Goal: Information Seeking & Learning: Learn about a topic

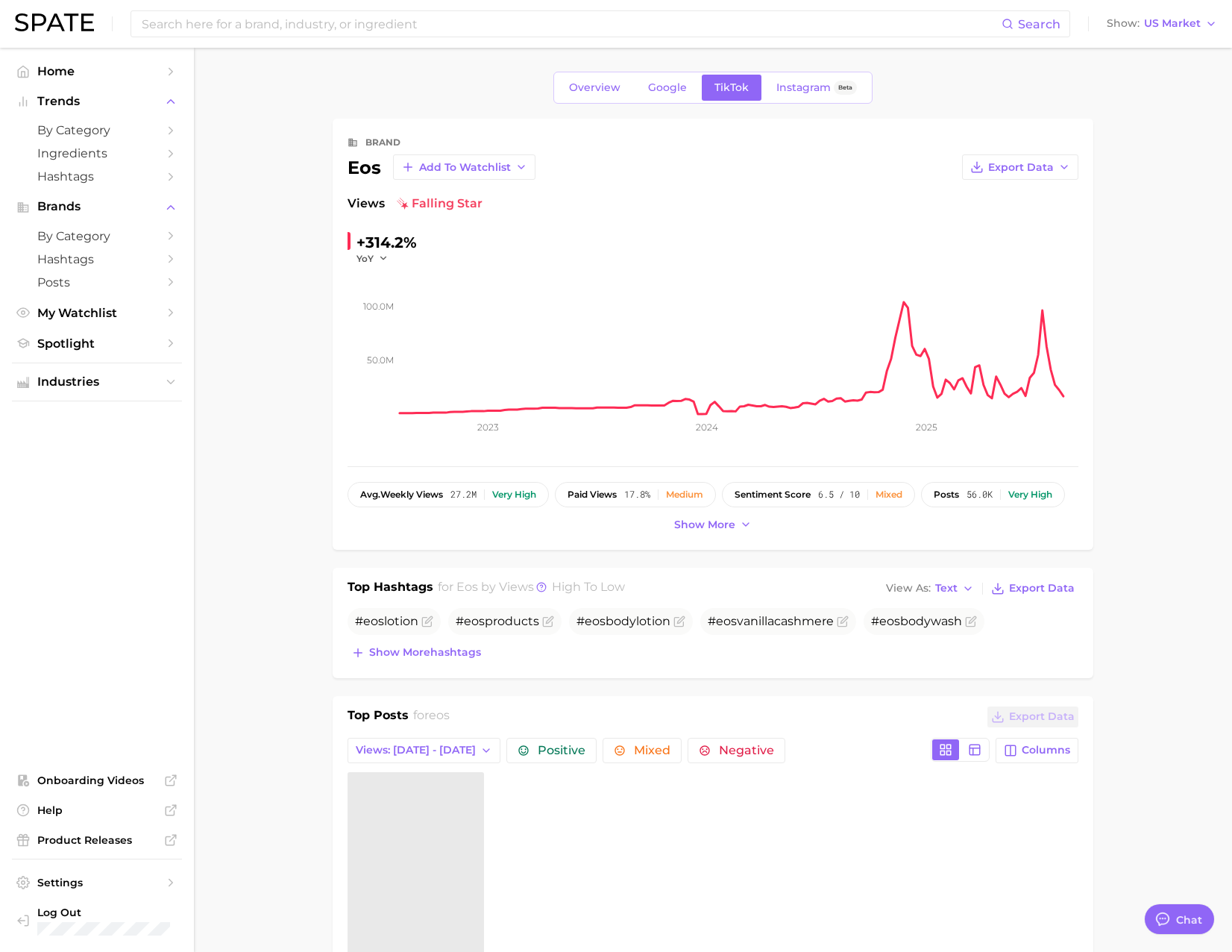
type textarea "x"
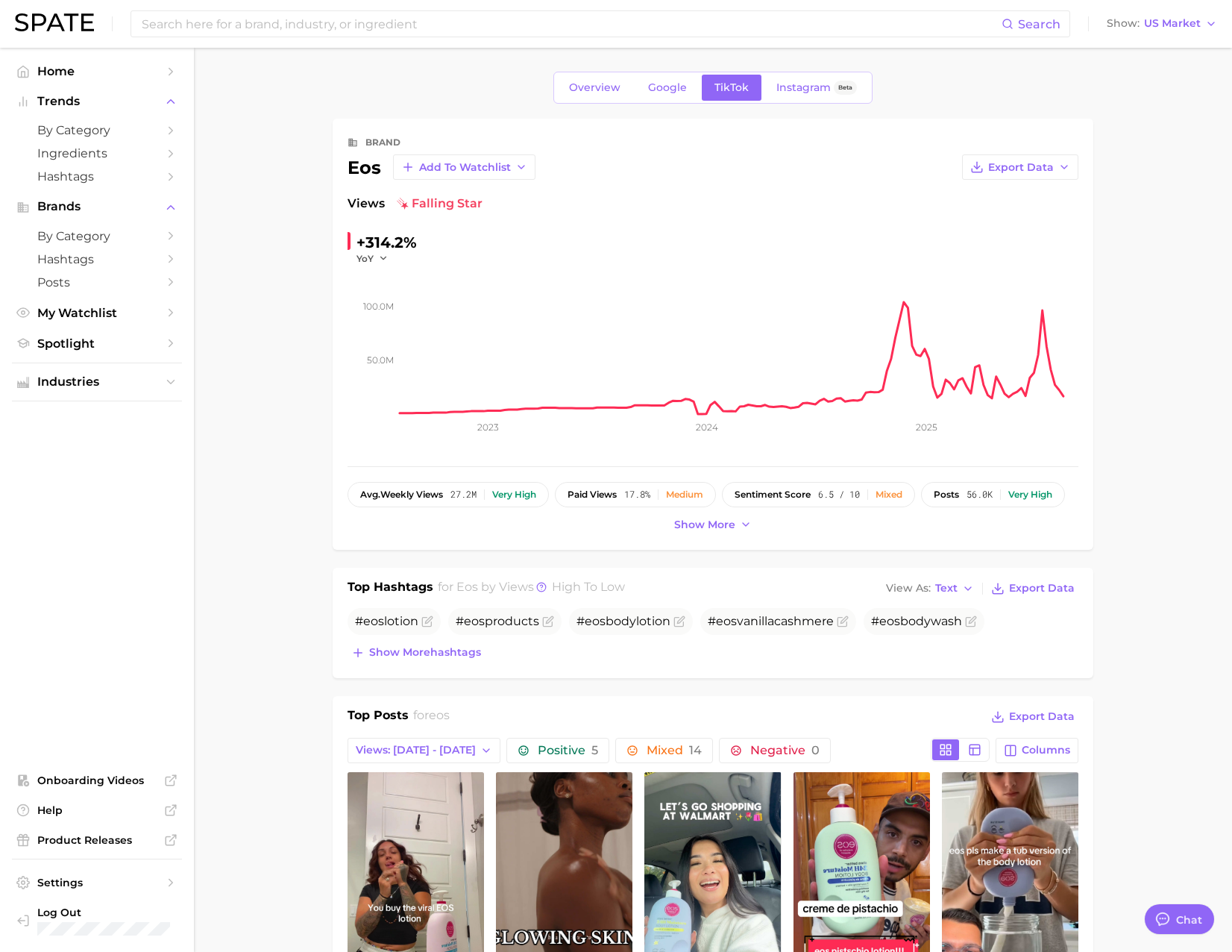
click at [120, 136] on span "by Category" at bounding box center [97, 129] width 119 height 14
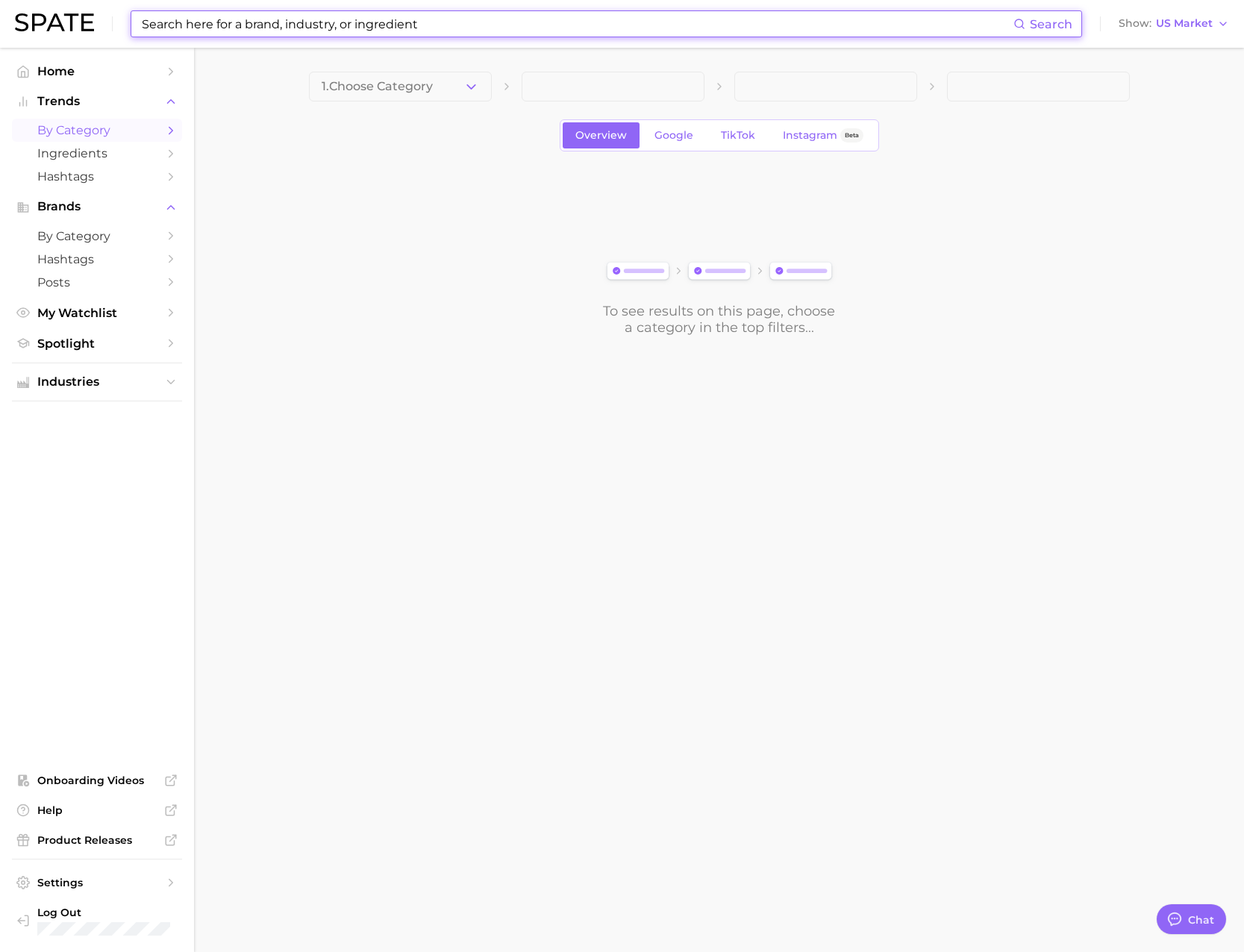
click at [389, 22] on input at bounding box center [576, 23] width 873 height 26
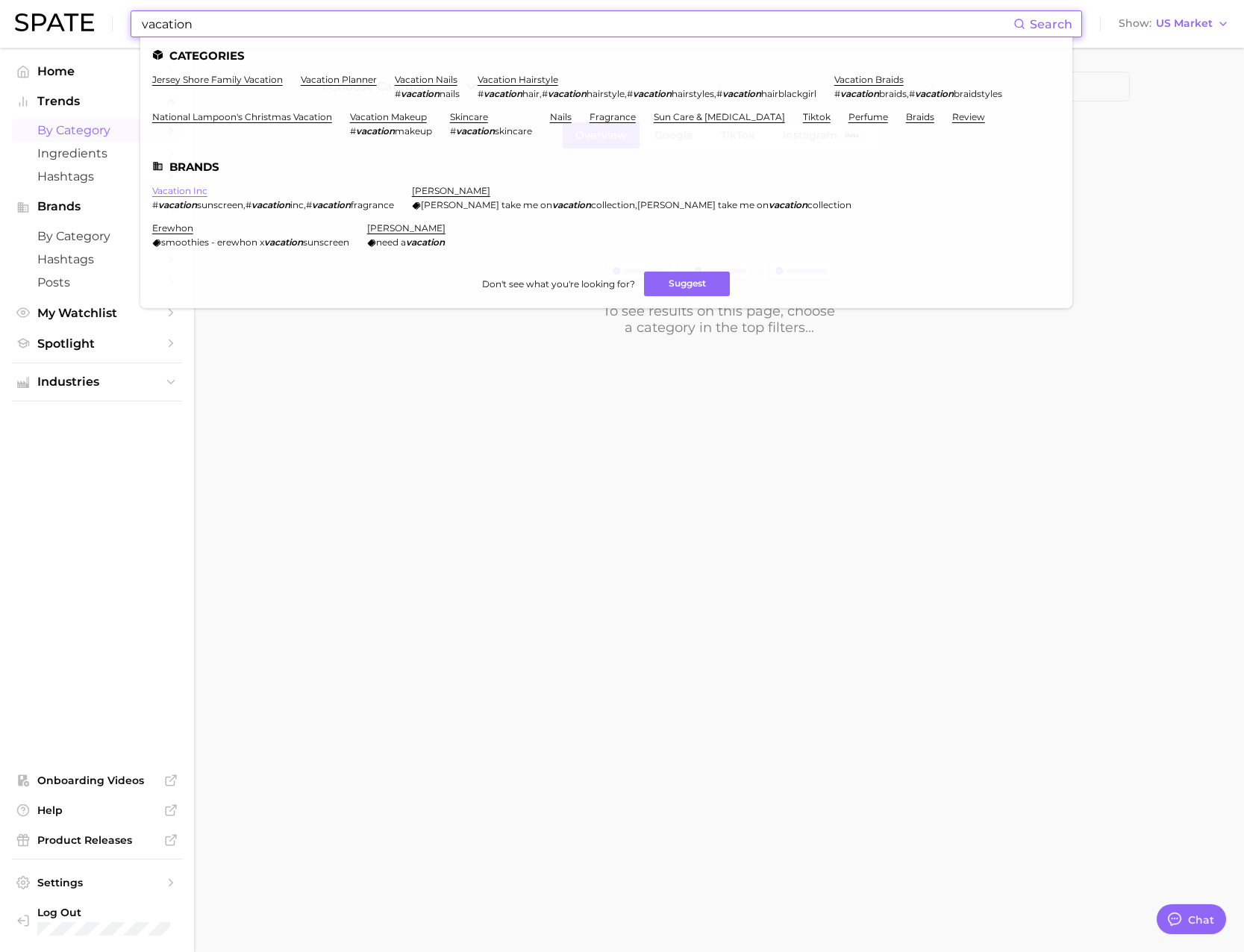
type input "vacation"
click at [180, 189] on link "vacation inc" at bounding box center [180, 190] width 56 height 11
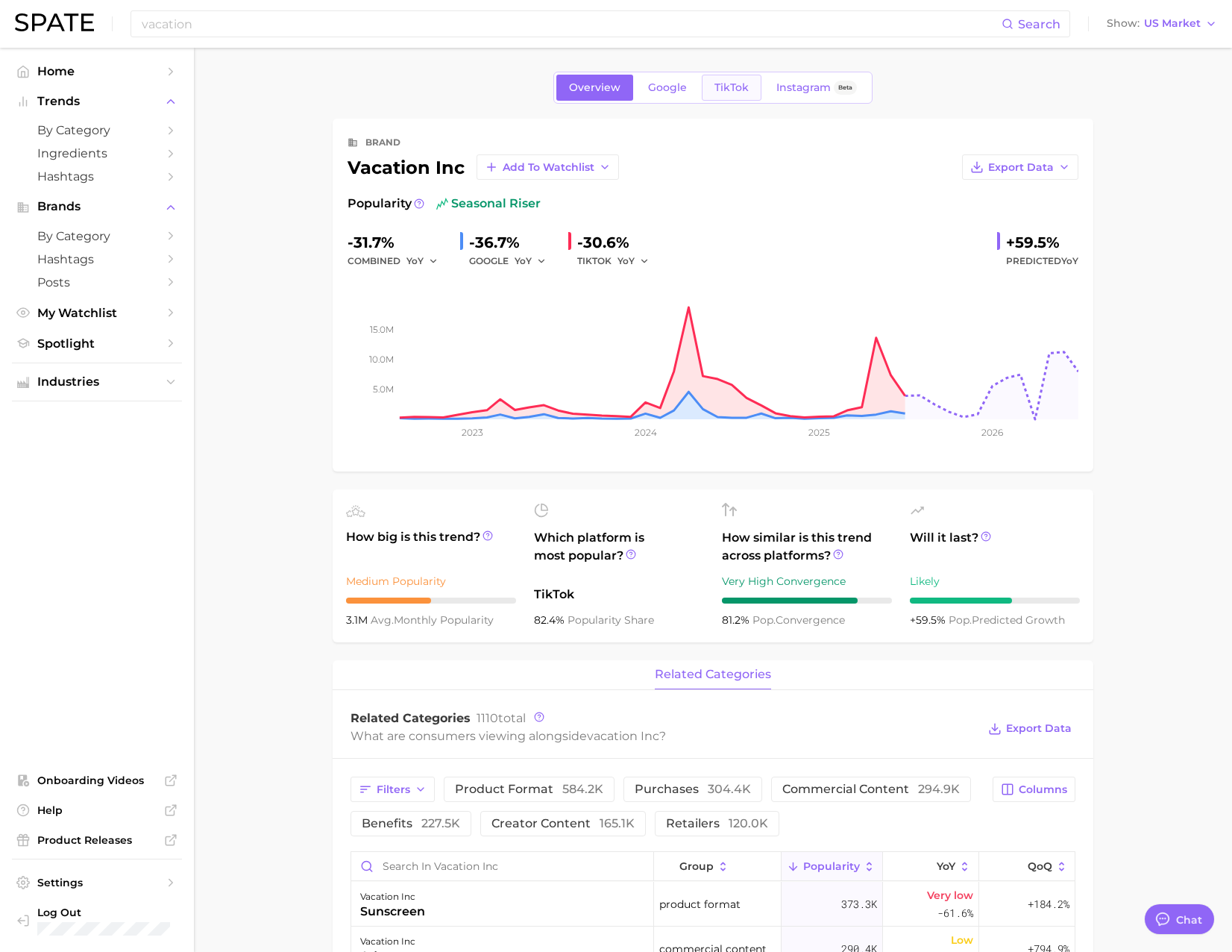
click at [740, 86] on span "TikTok" at bounding box center [731, 87] width 34 height 12
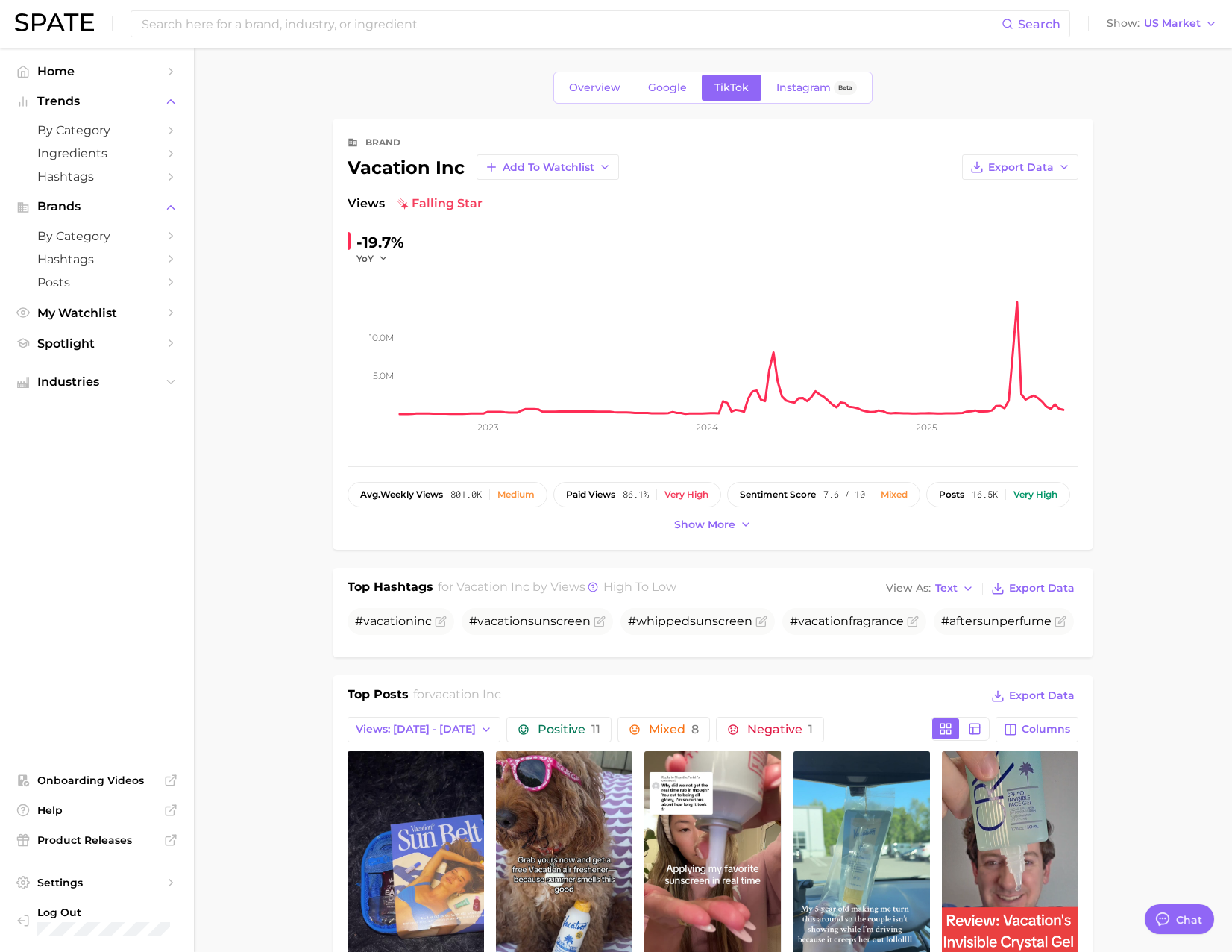
drag, startPoint x: 1209, startPoint y: 301, endPoint x: 1161, endPoint y: 123, distance: 184.4
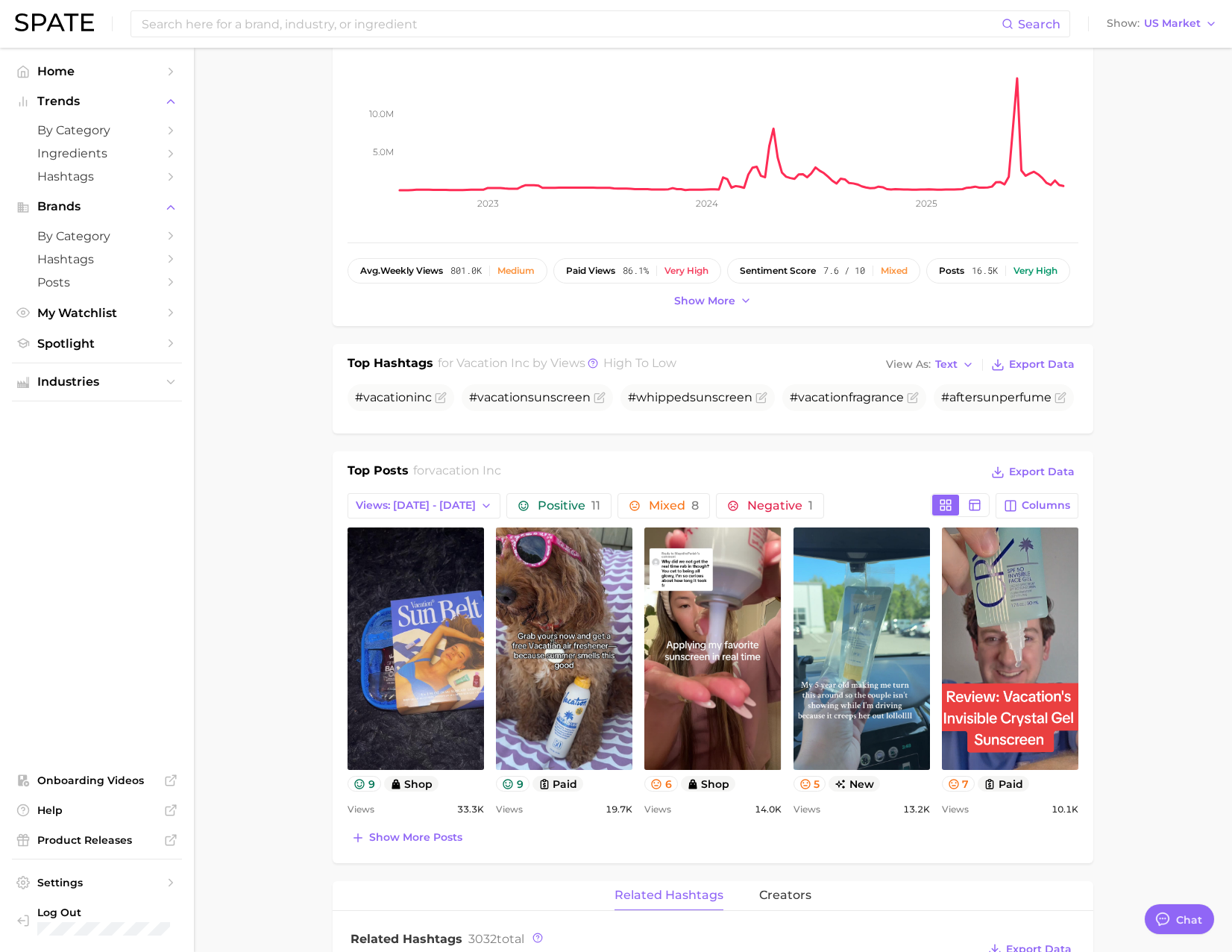
scroll to position [383, 0]
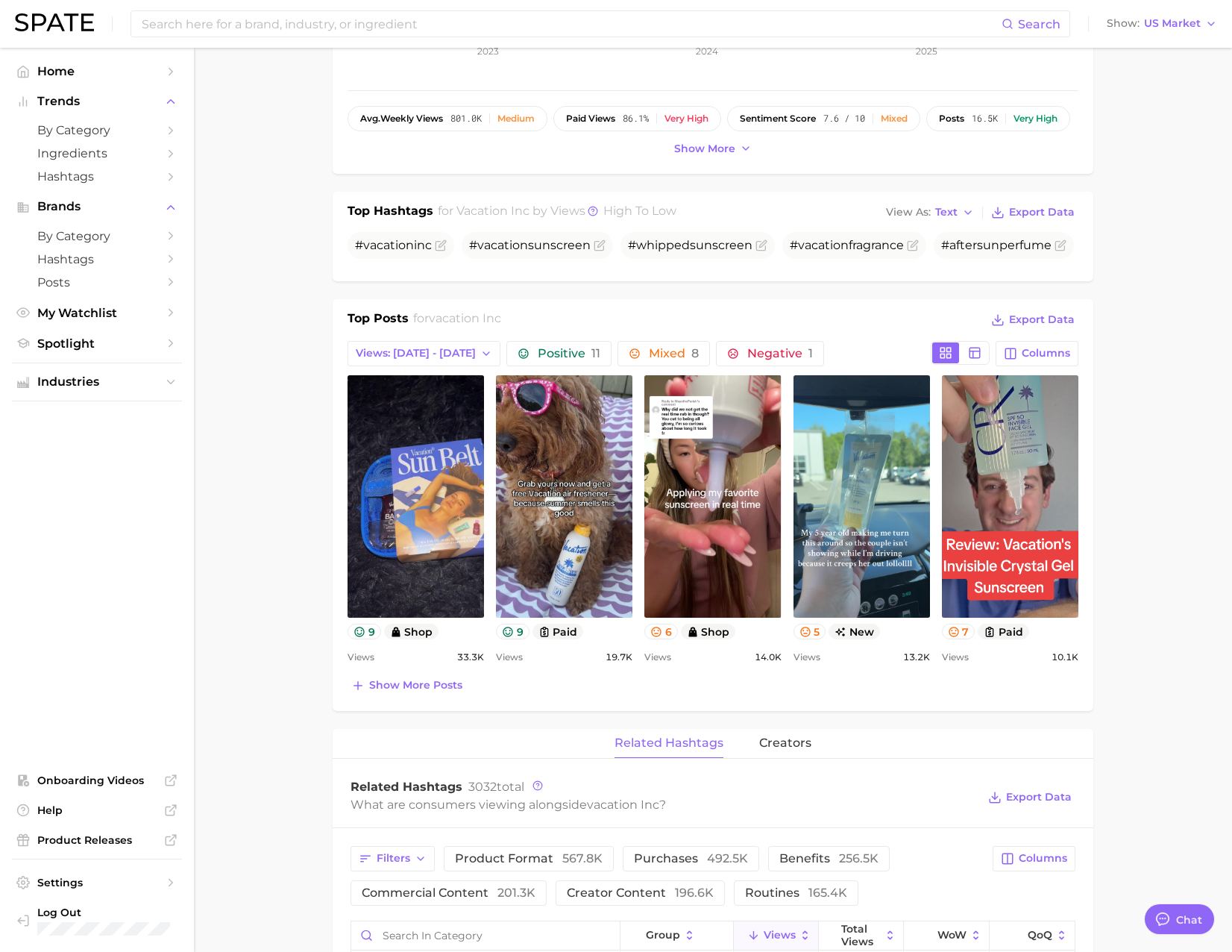
drag, startPoint x: 1162, startPoint y: 194, endPoint x: 1162, endPoint y: 270, distance: 76.0
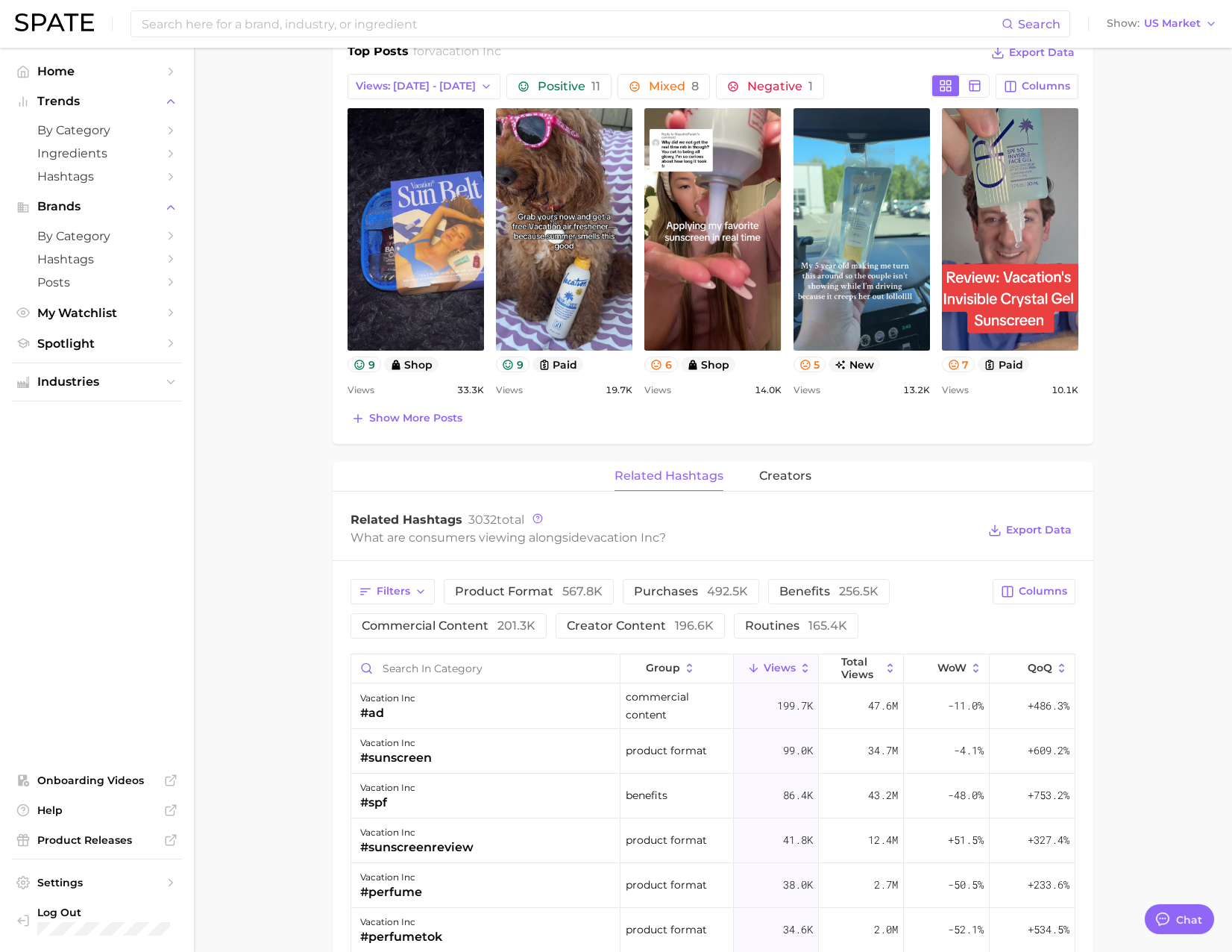
drag, startPoint x: 1162, startPoint y: 270, endPoint x: 1166, endPoint y: 383, distance: 113.1
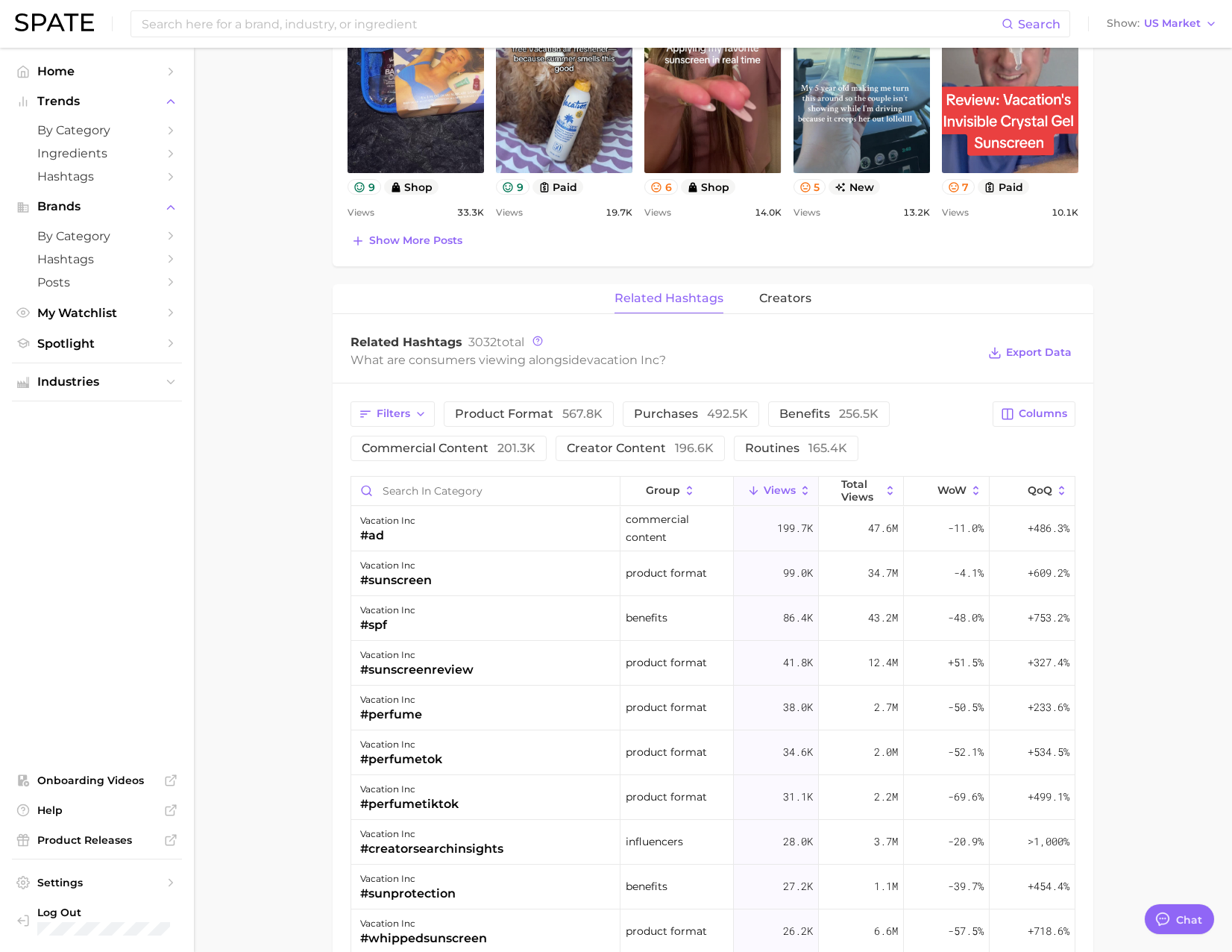
scroll to position [843, 0]
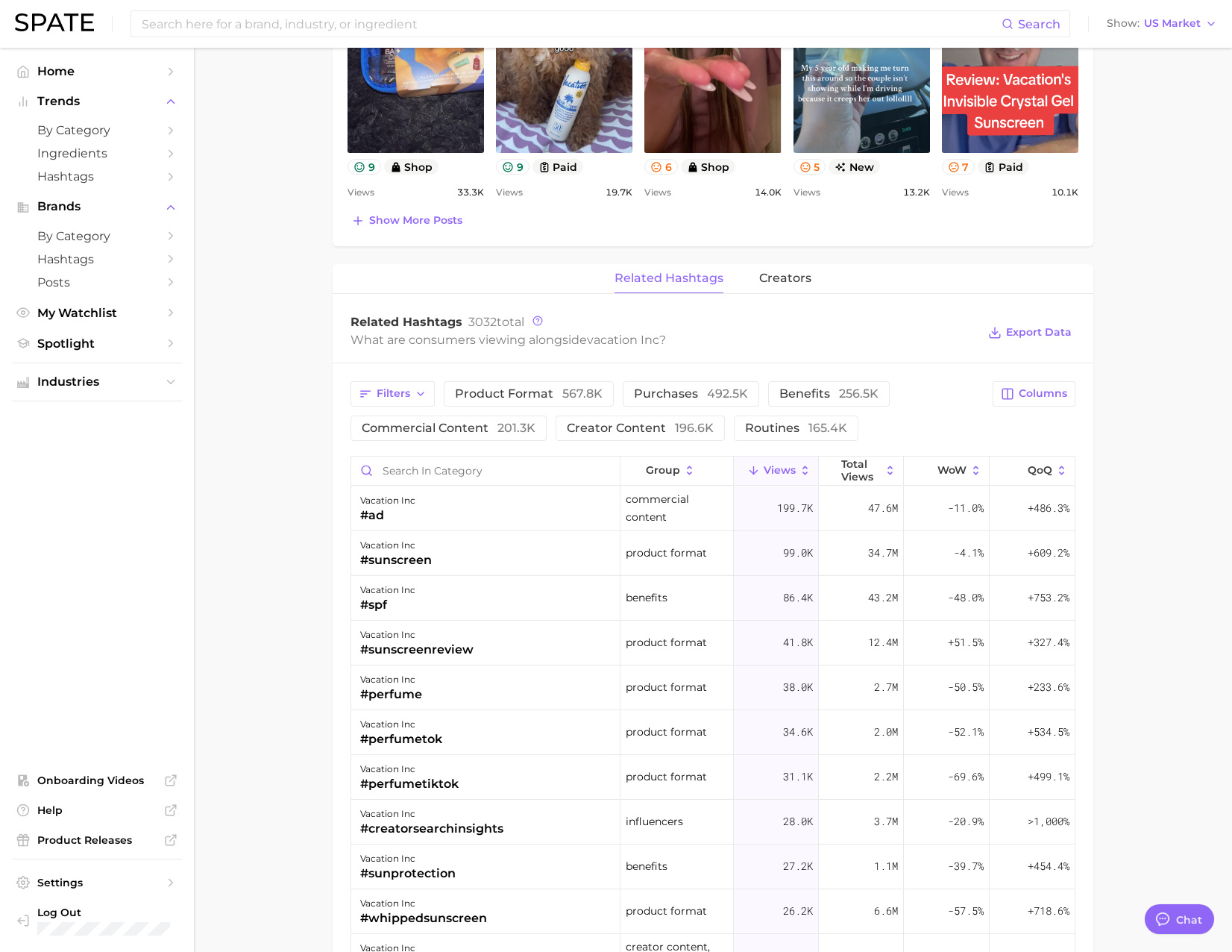
drag, startPoint x: 1169, startPoint y: 341, endPoint x: 1167, endPoint y: 371, distance: 30.1
click at [848, 469] on span "Total Views" at bounding box center [861, 469] width 40 height 24
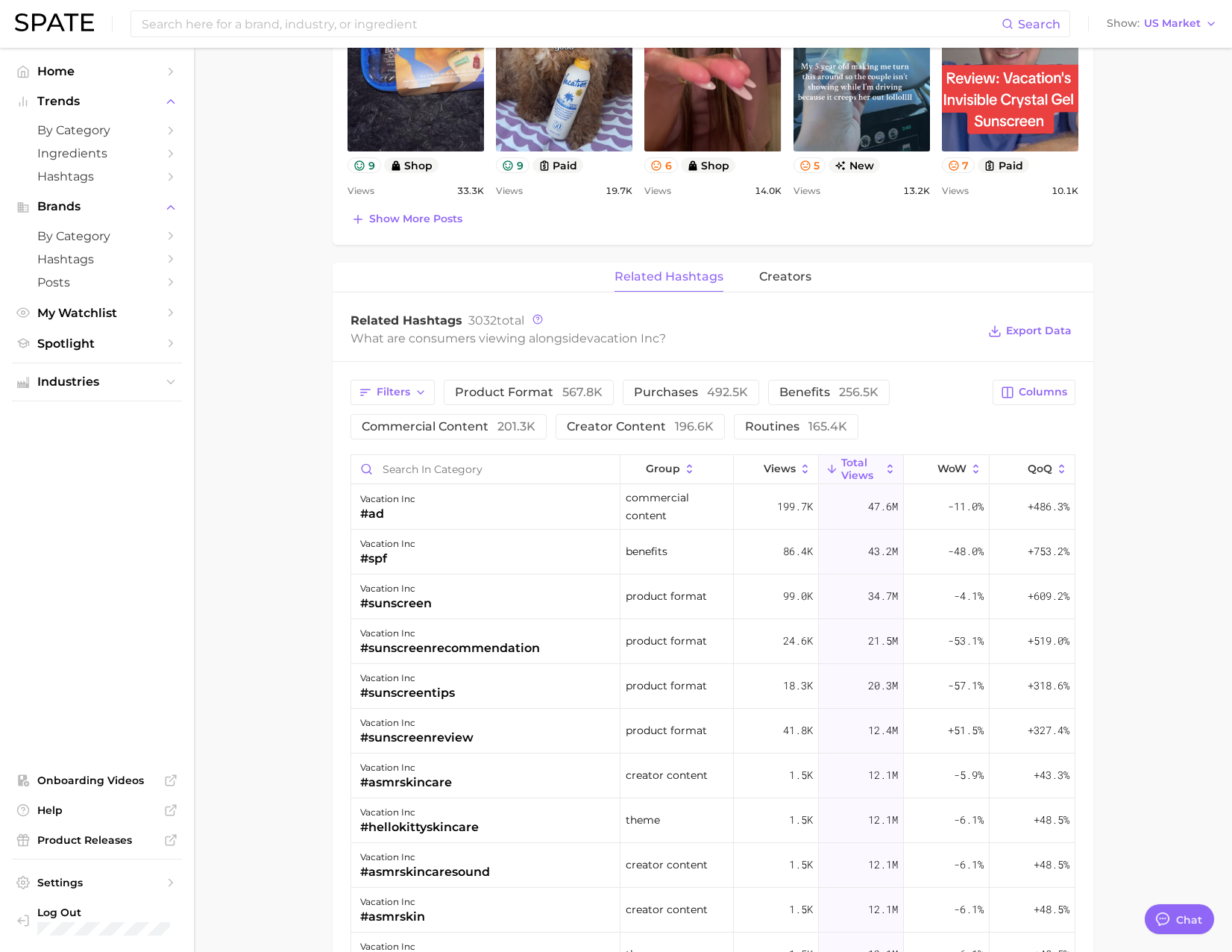
drag, startPoint x: 1189, startPoint y: 435, endPoint x: 1178, endPoint y: 435, distance: 11.0
click at [1188, 435] on main "Overview Google TikTok Instagram Beta brand vacation inc Add to Watchlist Expor…" at bounding box center [713, 352] width 1038 height 2293
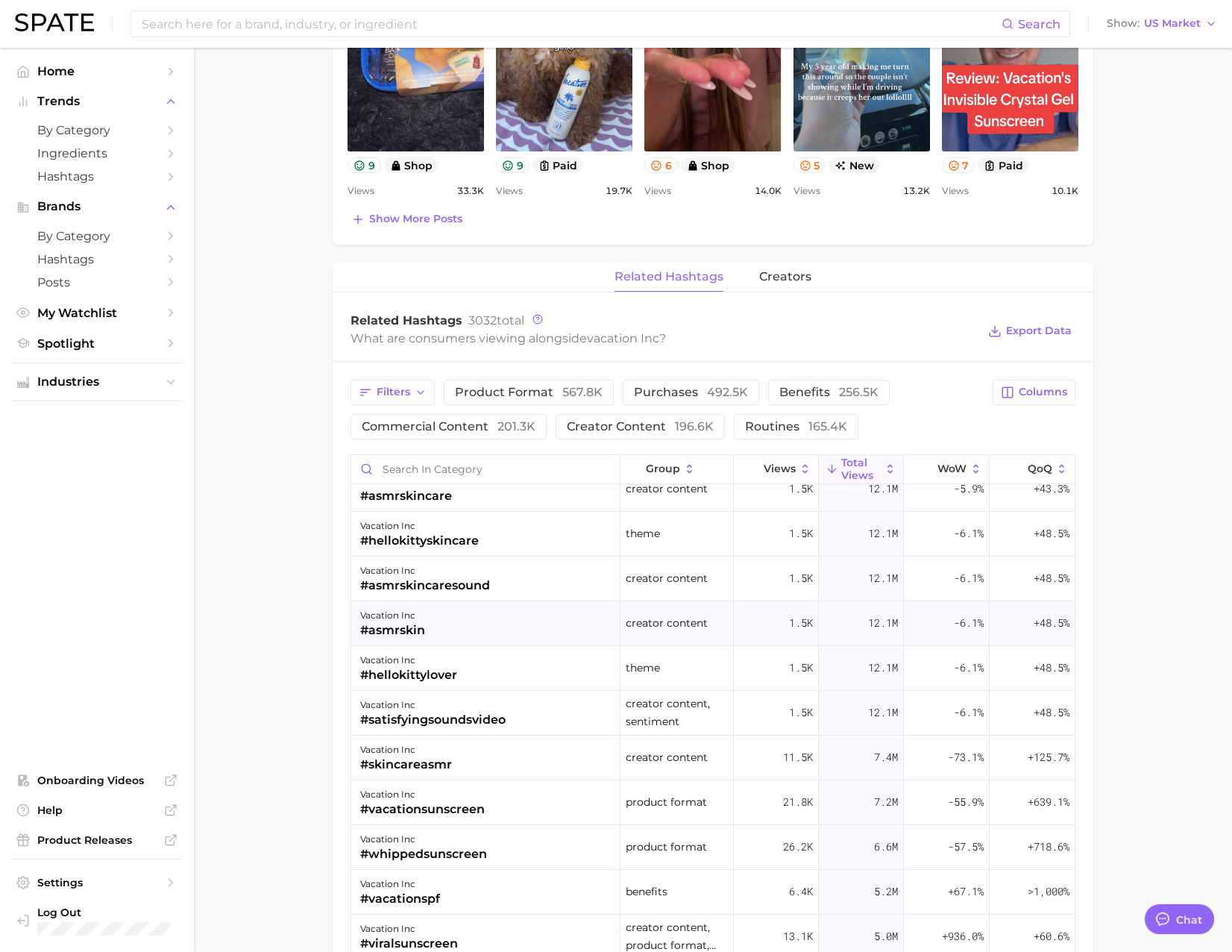
drag, startPoint x: 579, startPoint y: 571, endPoint x: 580, endPoint y: 602, distance: 31.0
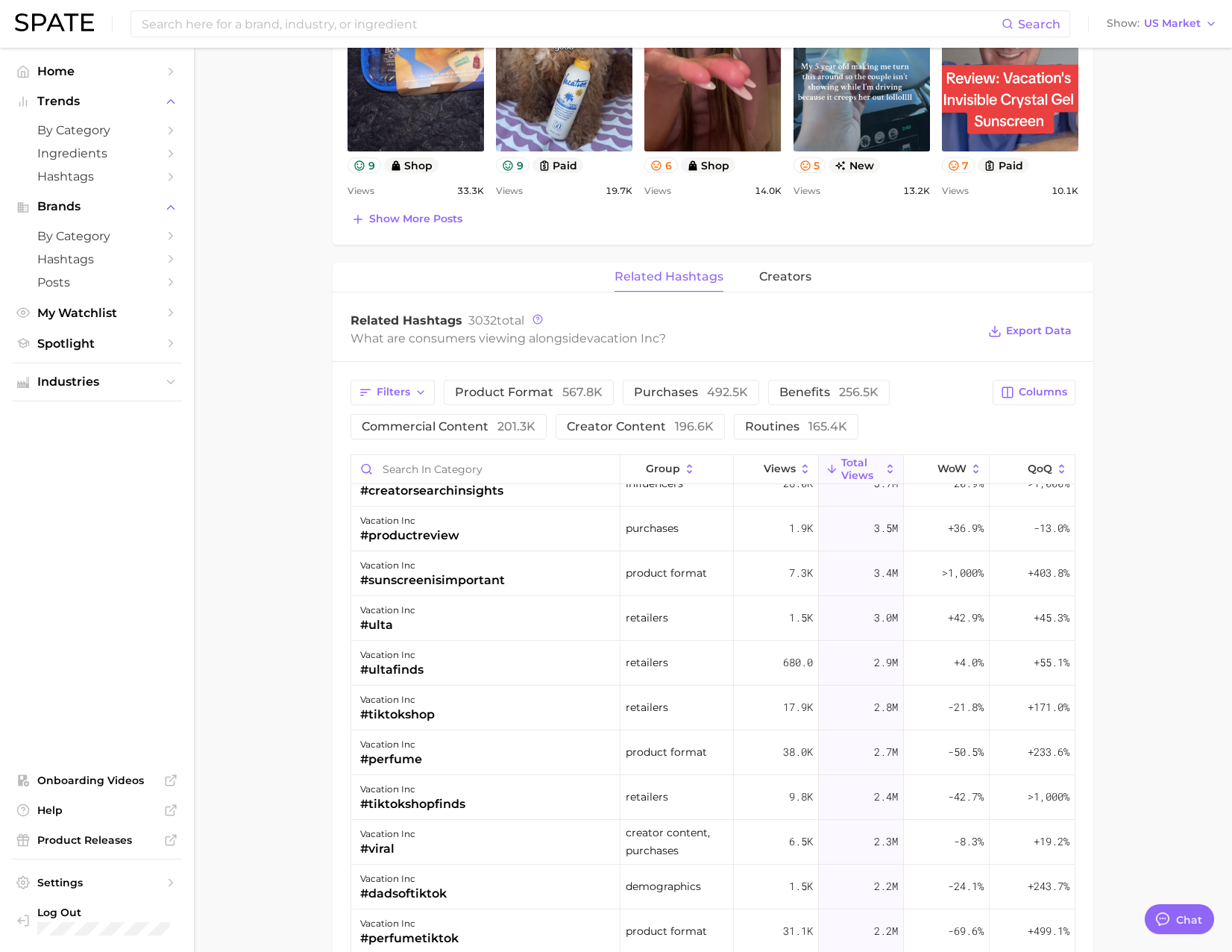
drag, startPoint x: 580, startPoint y: 602, endPoint x: 590, endPoint y: 646, distance: 45.1
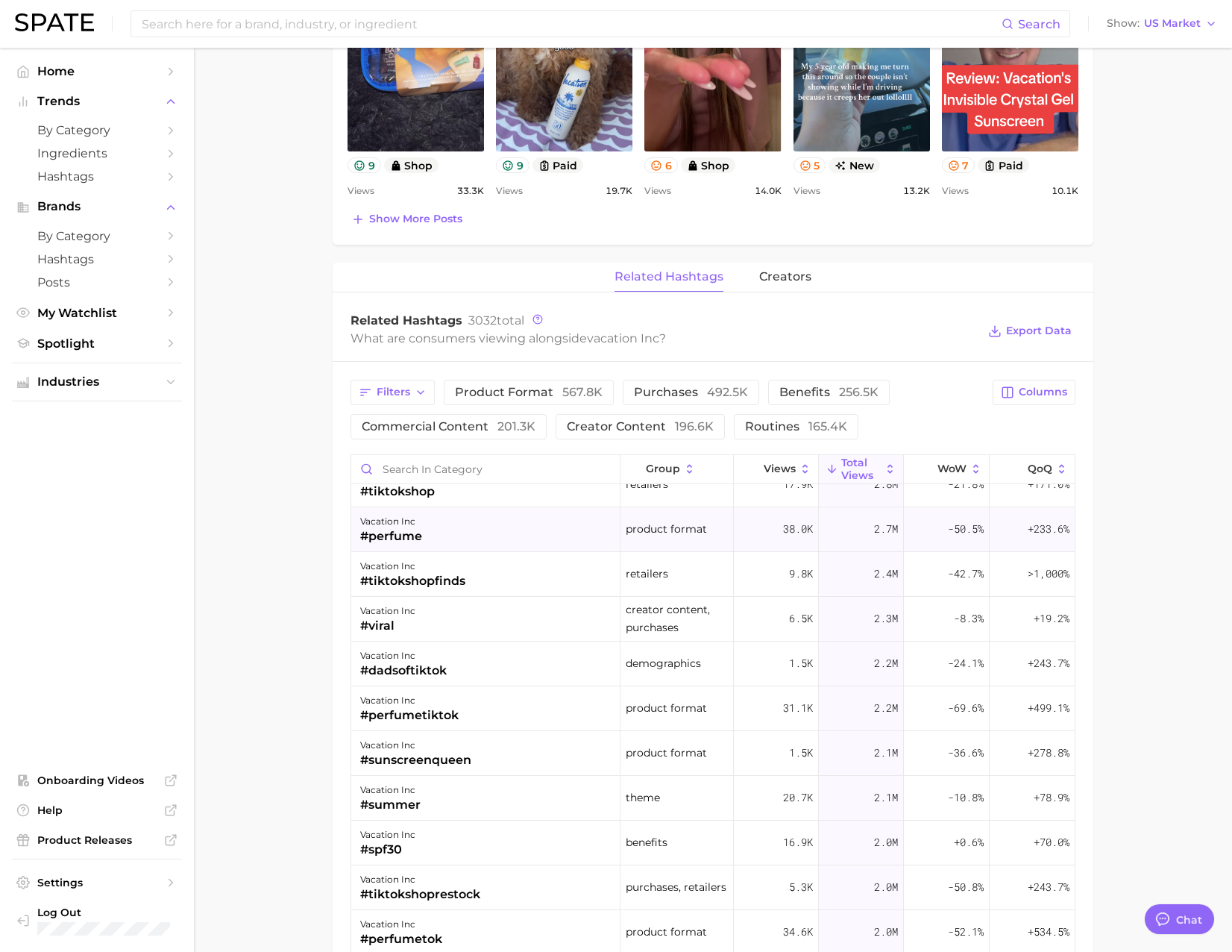
drag, startPoint x: 580, startPoint y: 610, endPoint x: 584, endPoint y: 648, distance: 38.2
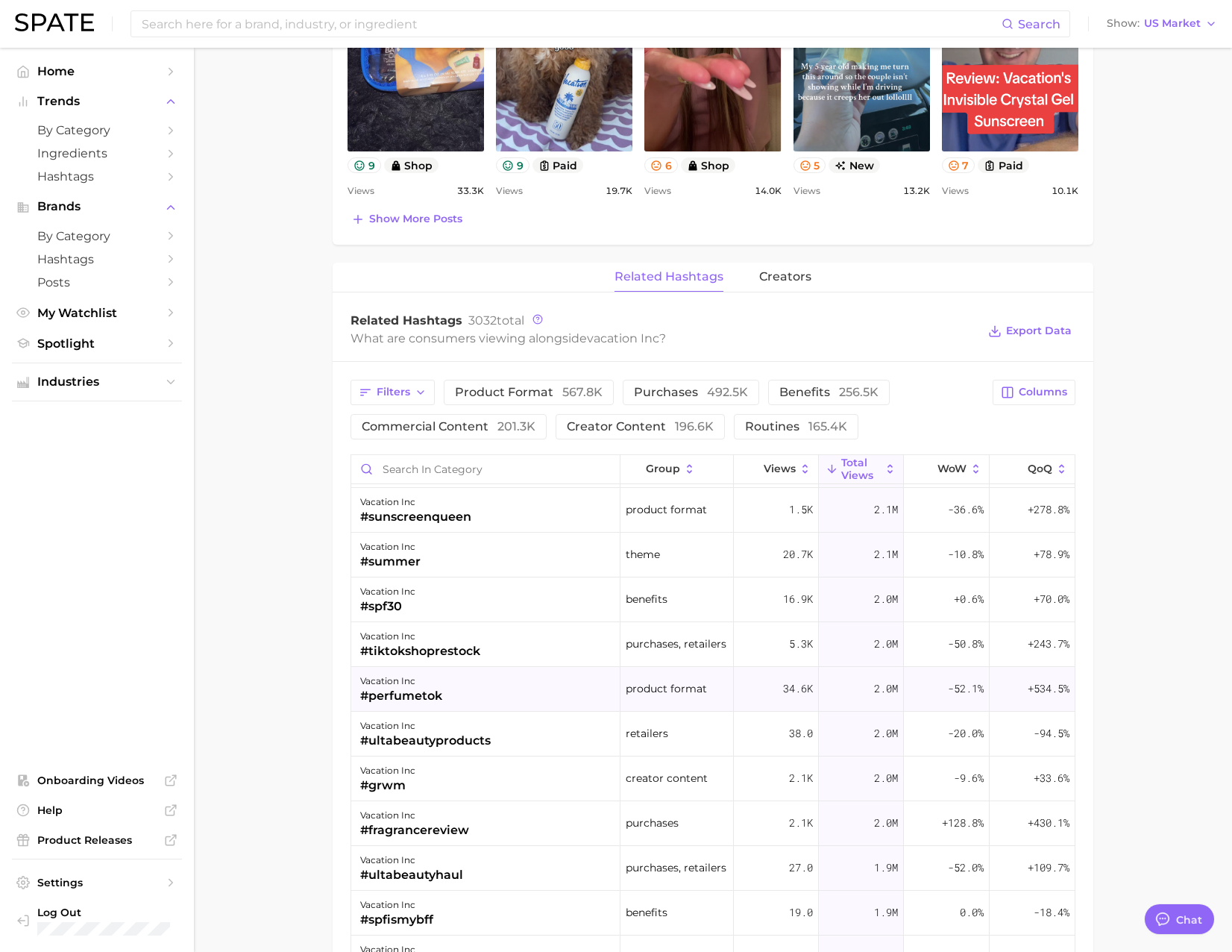
drag, startPoint x: 583, startPoint y: 660, endPoint x: 587, endPoint y: 721, distance: 61.1
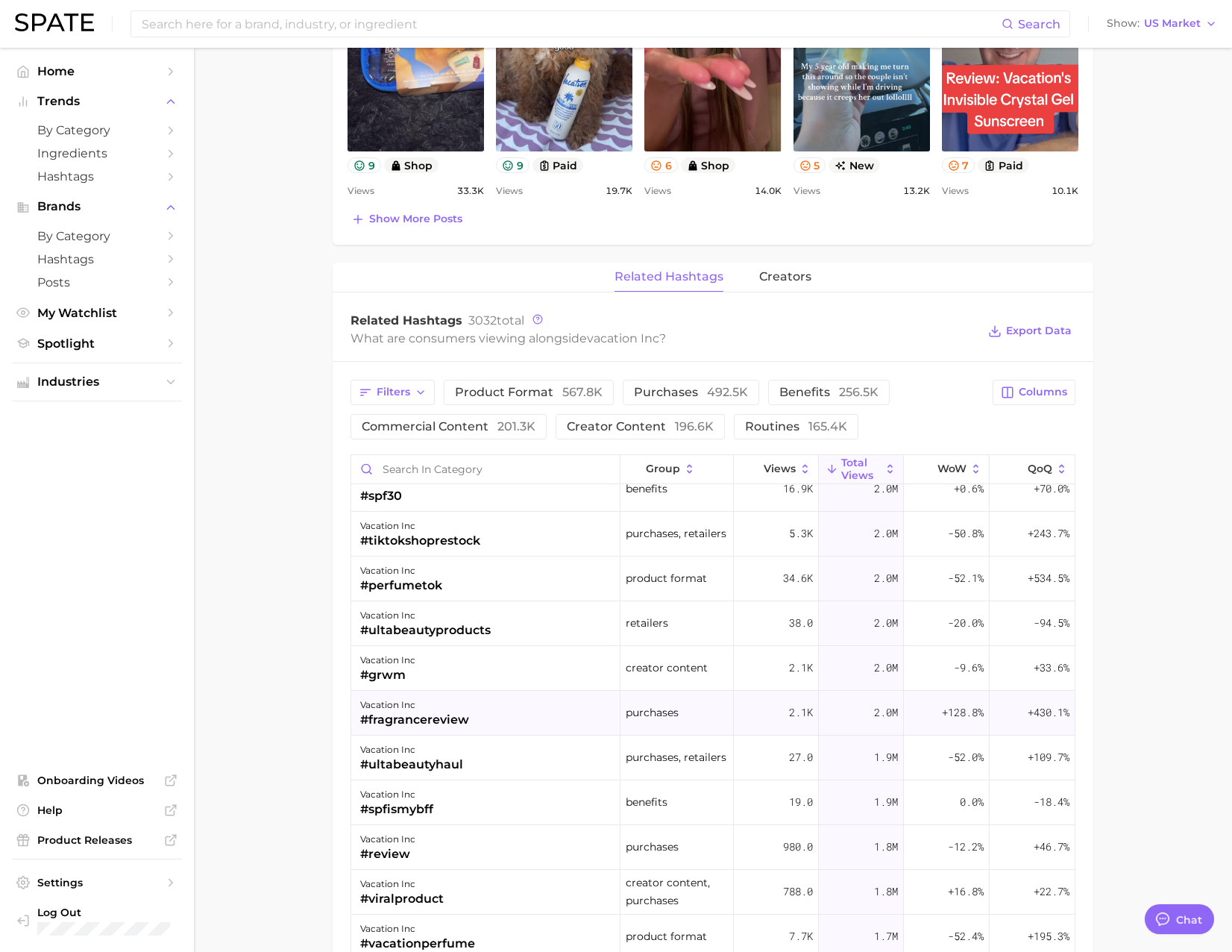
drag, startPoint x: 587, startPoint y: 721, endPoint x: 587, endPoint y: 768, distance: 47.0
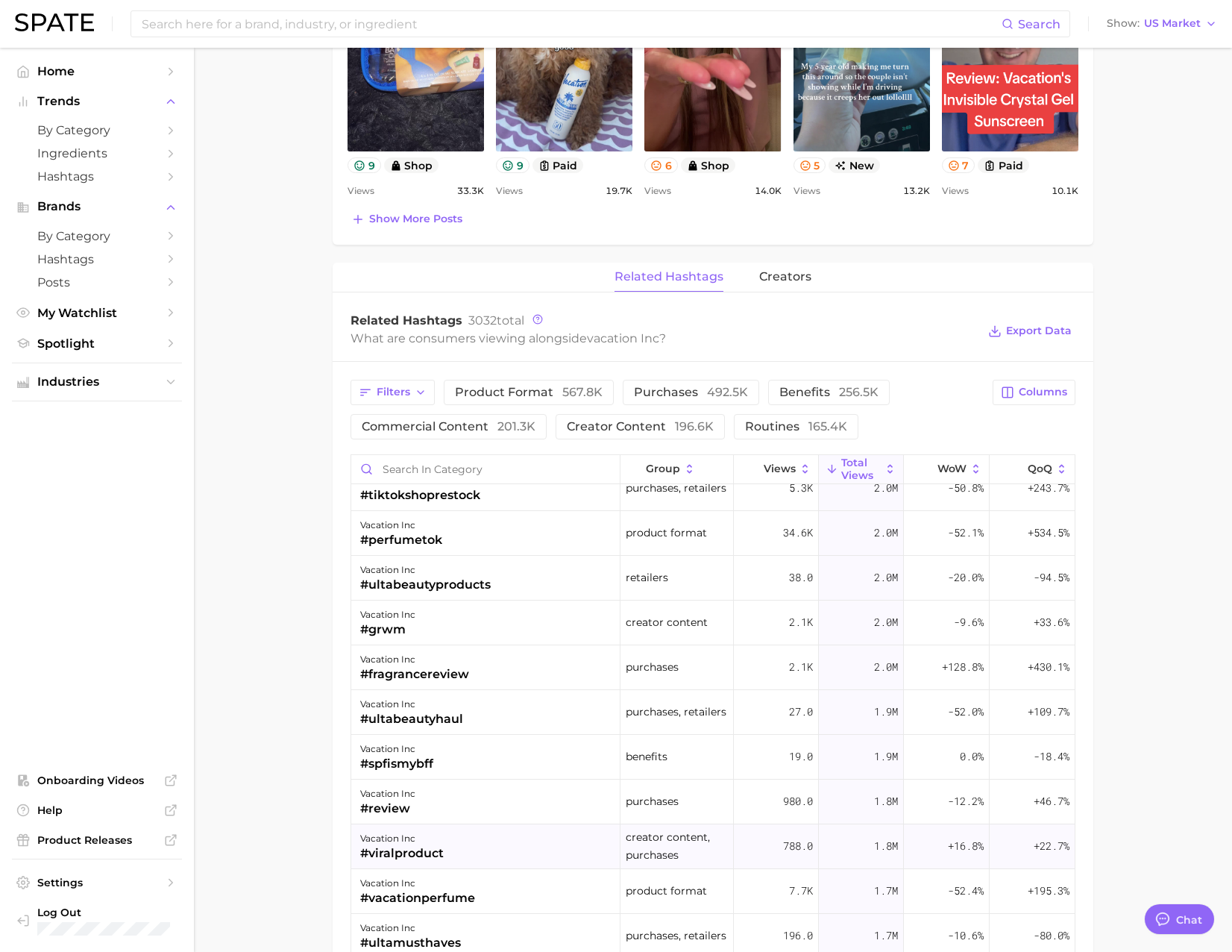
drag, startPoint x: 589, startPoint y: 791, endPoint x: 591, endPoint y: 828, distance: 37.1
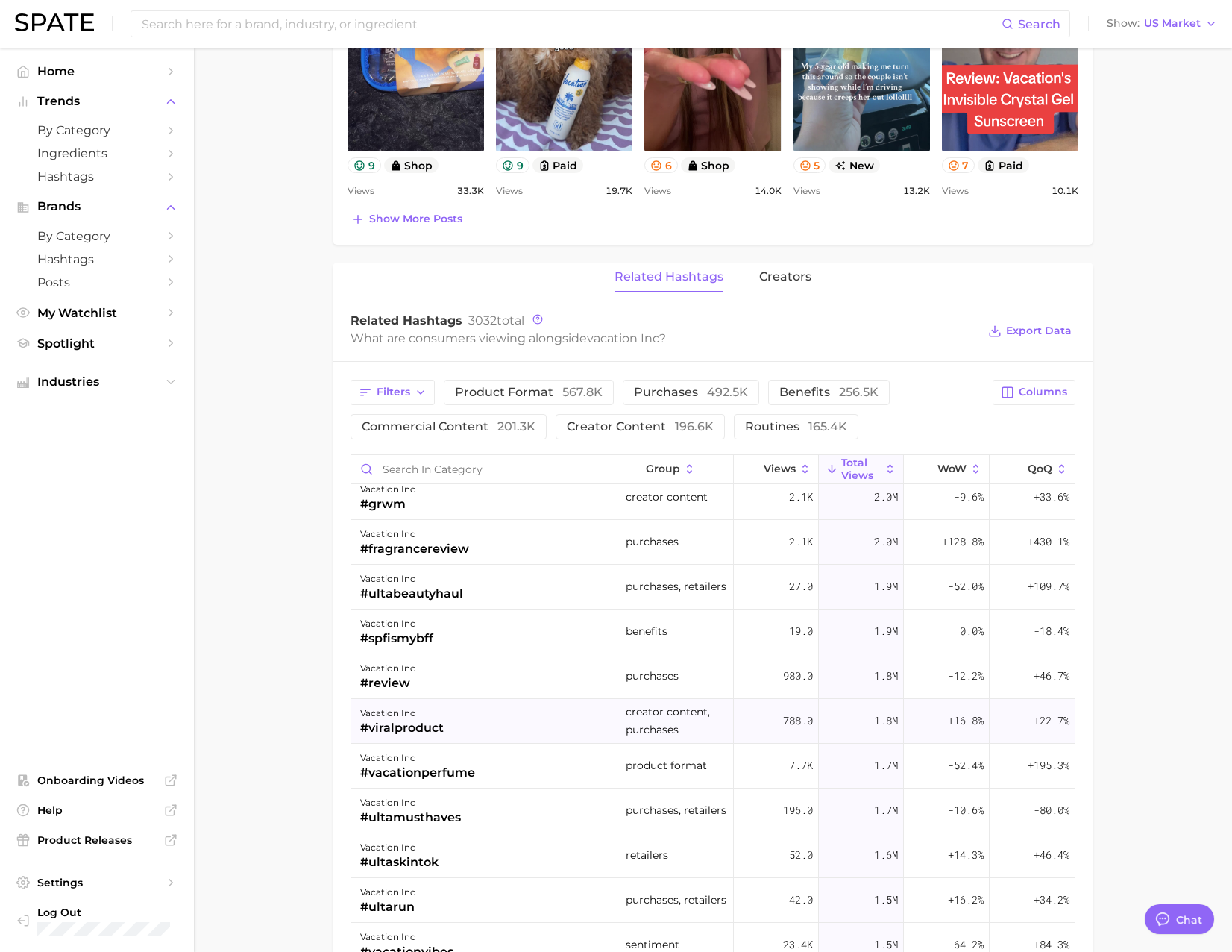
drag, startPoint x: 597, startPoint y: 832, endPoint x: 597, endPoint y: 843, distance: 11.0
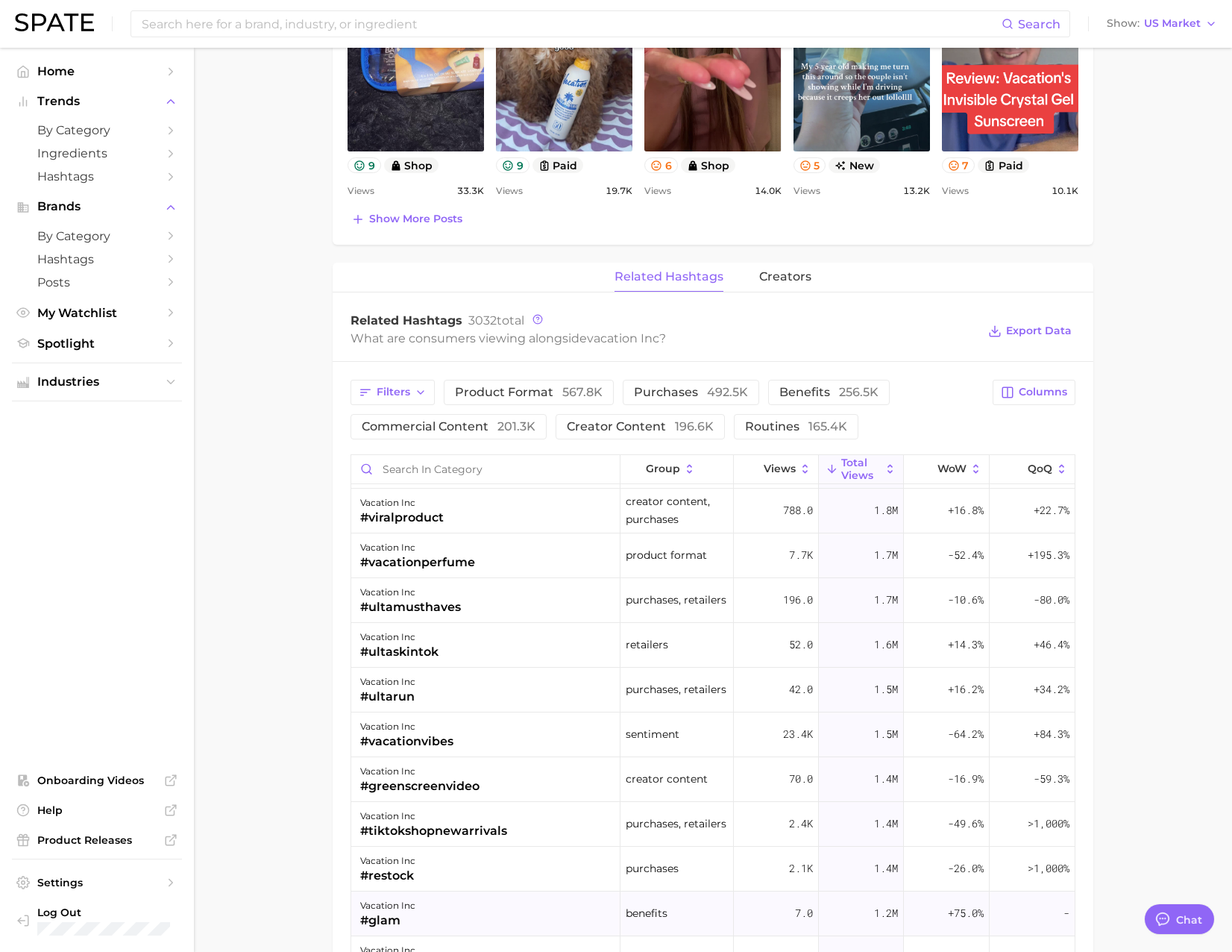
drag, startPoint x: 597, startPoint y: 857, endPoint x: 595, endPoint y: 915, distance: 58.0
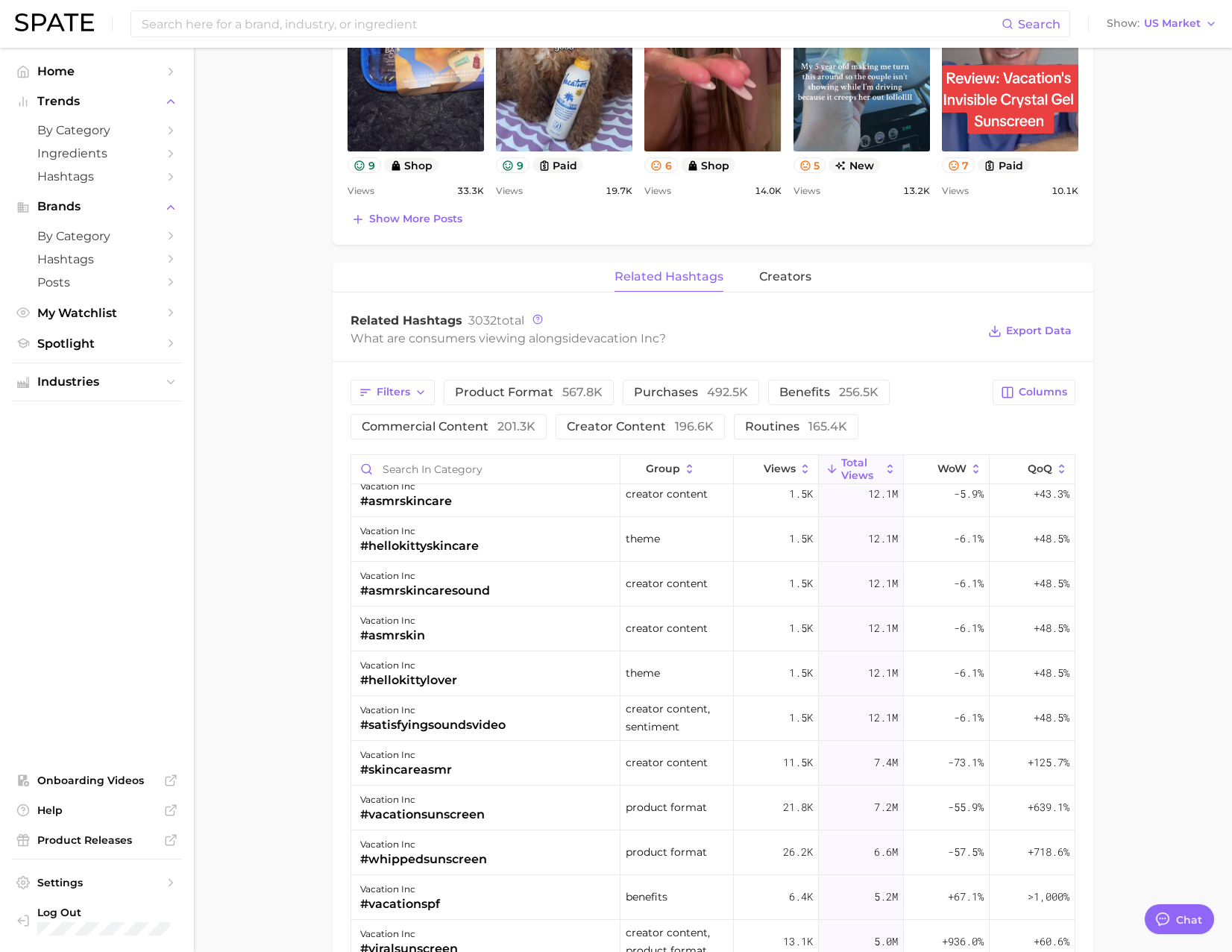
scroll to position [0, 0]
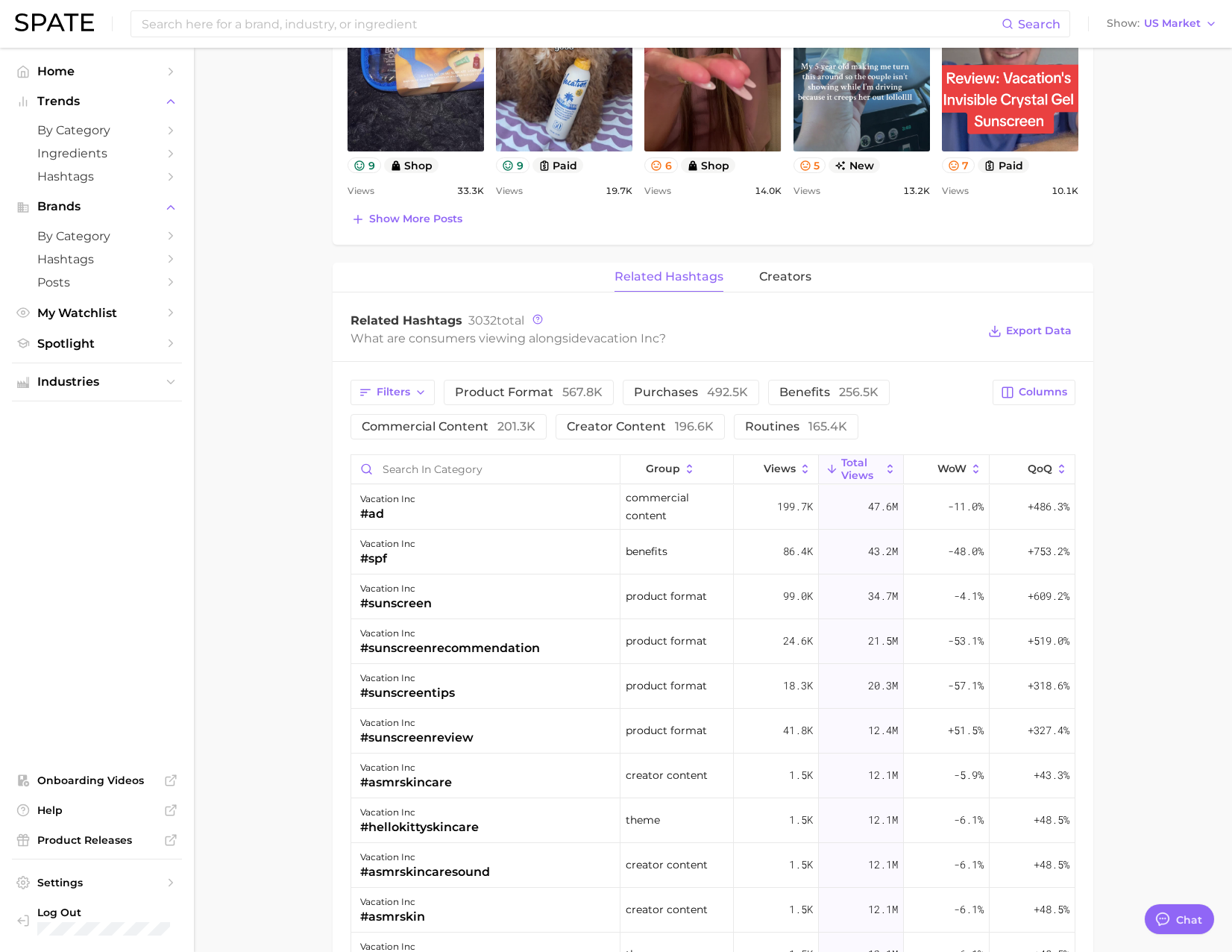
drag, startPoint x: 575, startPoint y: 764, endPoint x: 566, endPoint y: 560, distance: 204.2
drag, startPoint x: 543, startPoint y: 550, endPoint x: 511, endPoint y: 425, distance: 129.0
click at [1033, 469] on span "QoQ" at bounding box center [1040, 469] width 25 height 12
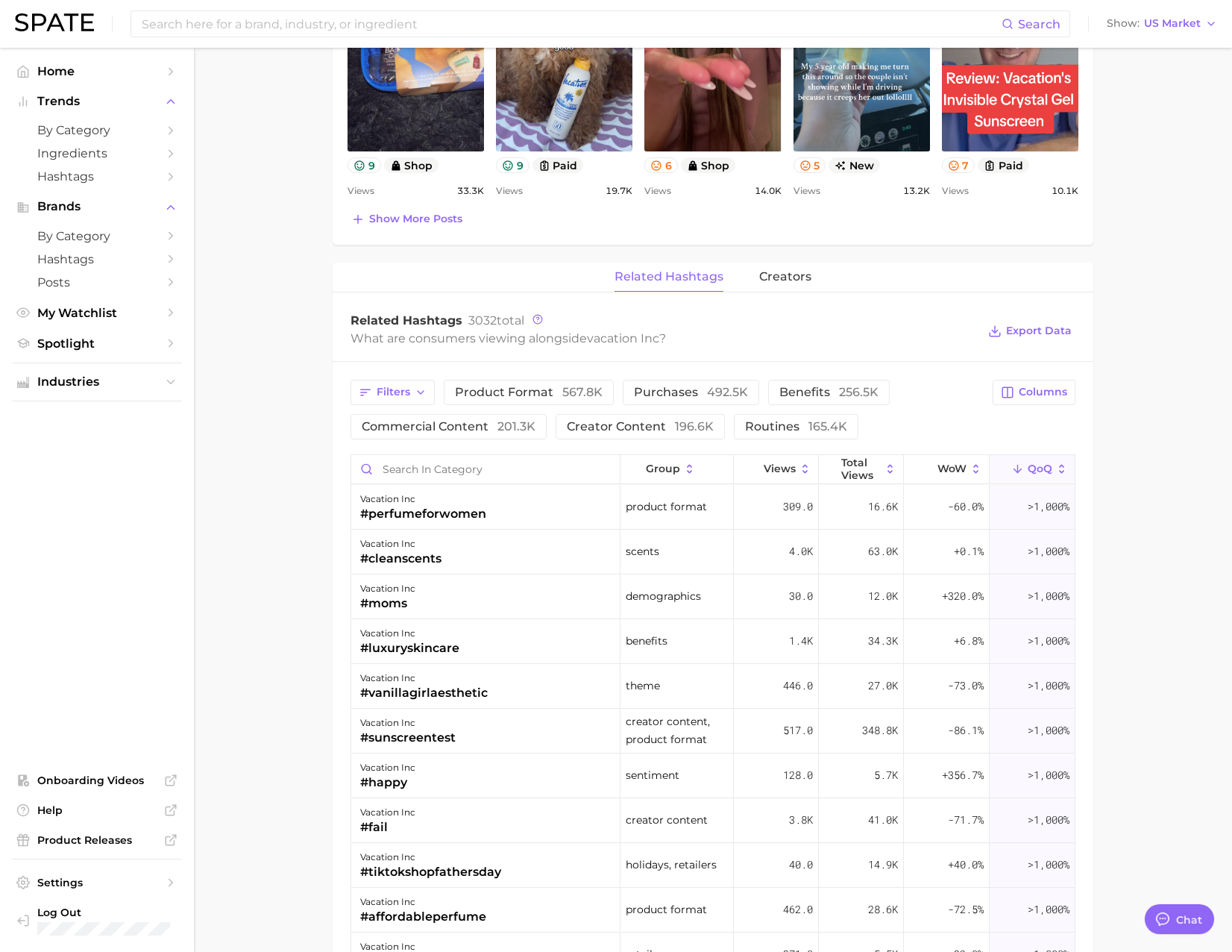
drag, startPoint x: 546, startPoint y: 542, endPoint x: 538, endPoint y: 362, distance: 180.2
click at [859, 462] on span "Total Views" at bounding box center [861, 469] width 40 height 24
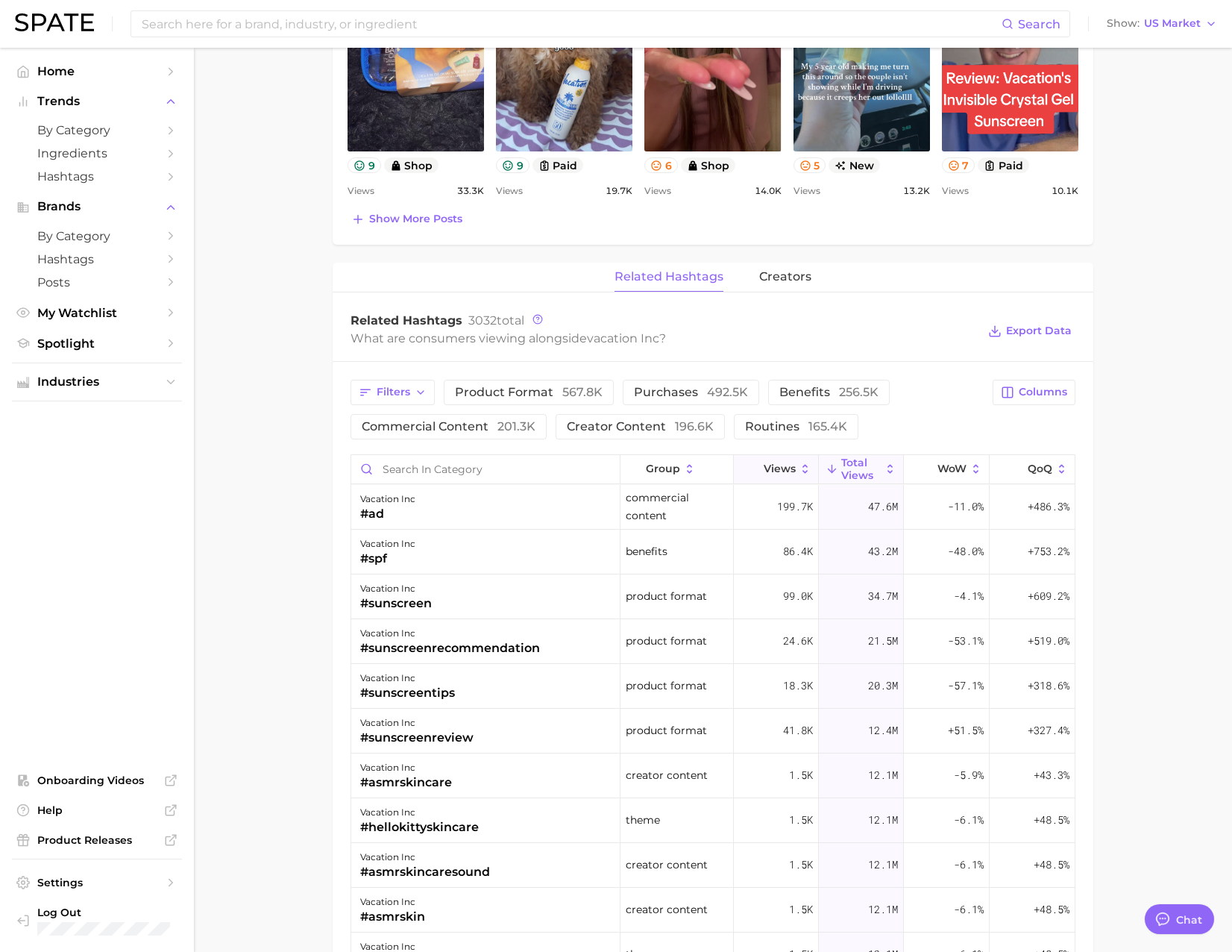
click at [778, 472] on span "Views" at bounding box center [779, 469] width 32 height 12
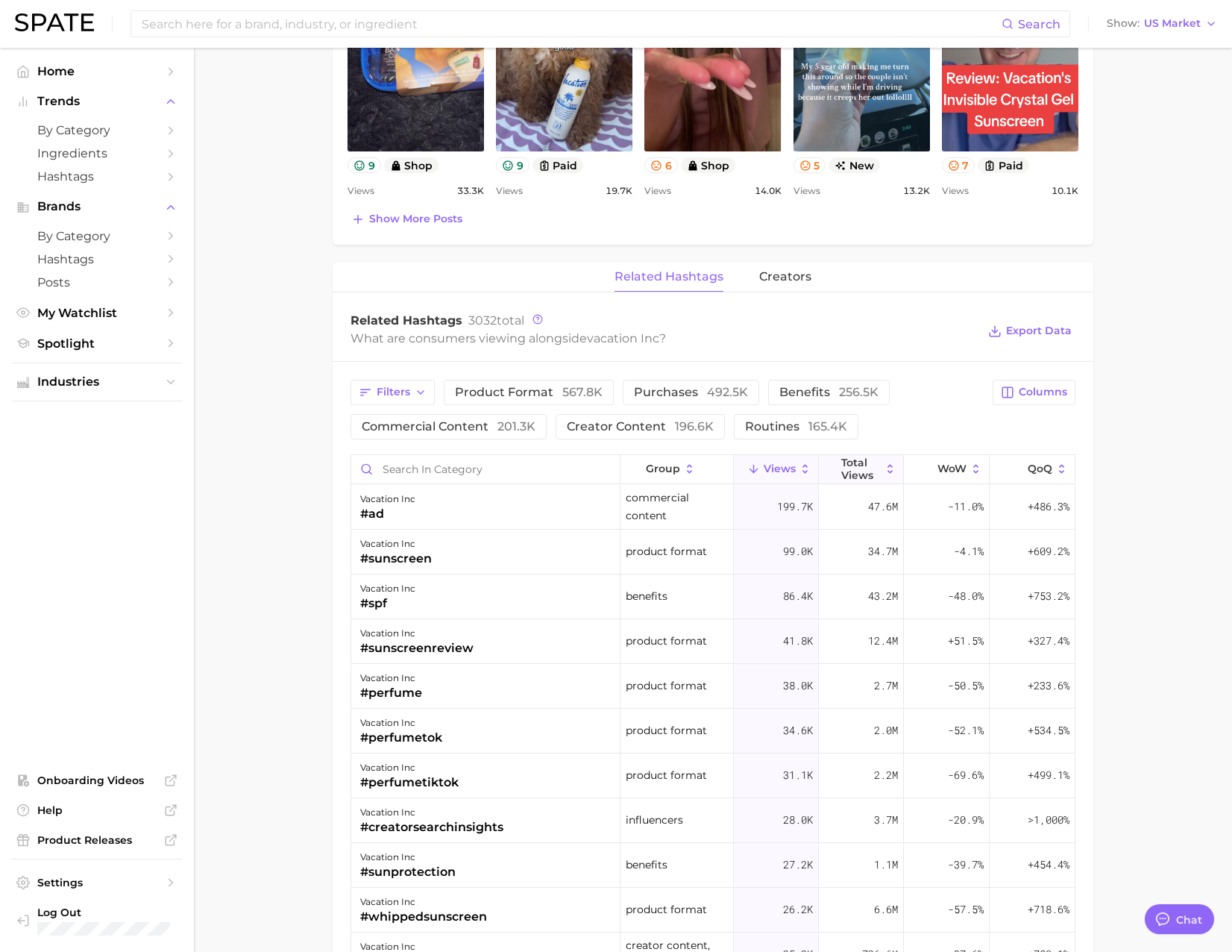
click at [865, 469] on span "Total Views" at bounding box center [861, 469] width 40 height 24
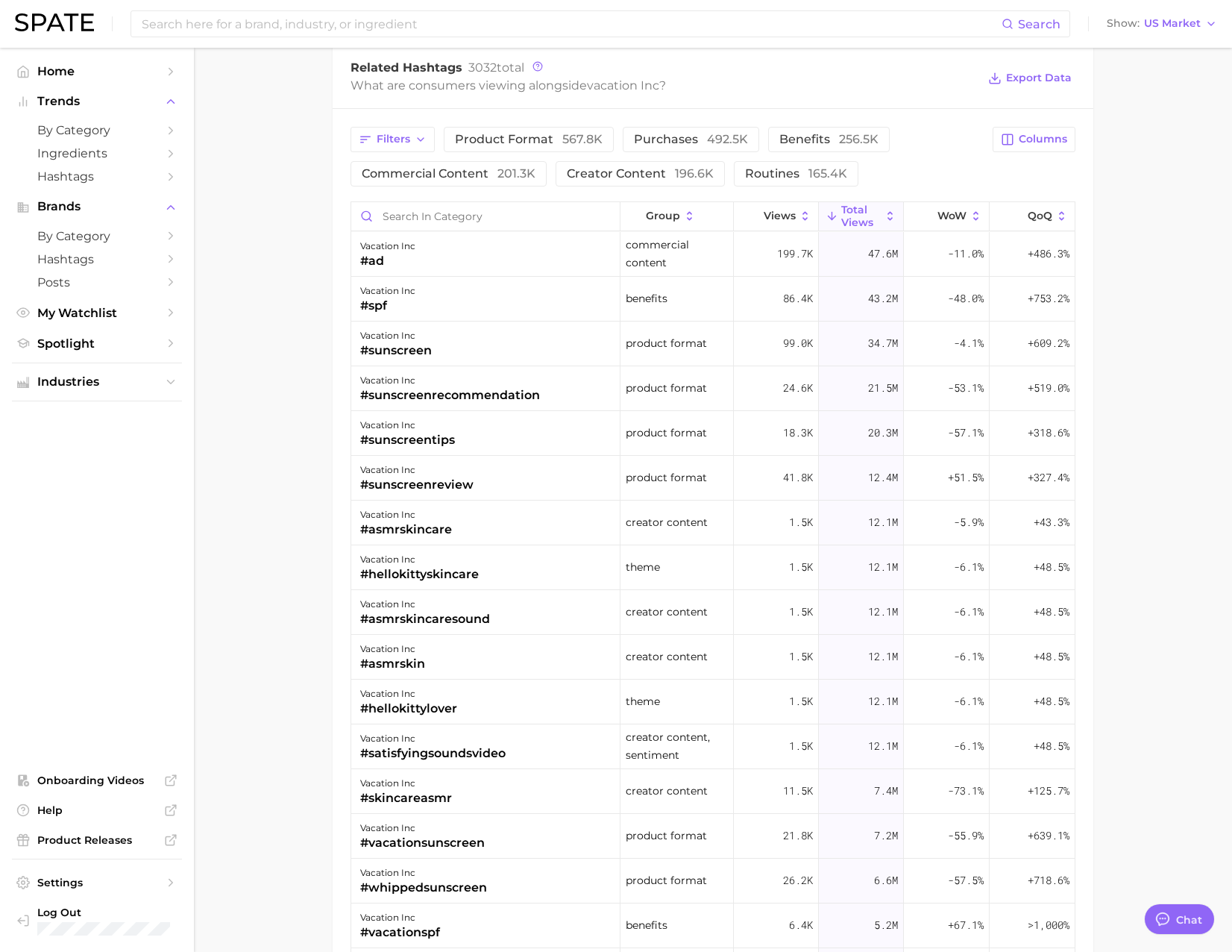
drag, startPoint x: 1189, startPoint y: 498, endPoint x: 1183, endPoint y: 545, distance: 47.4
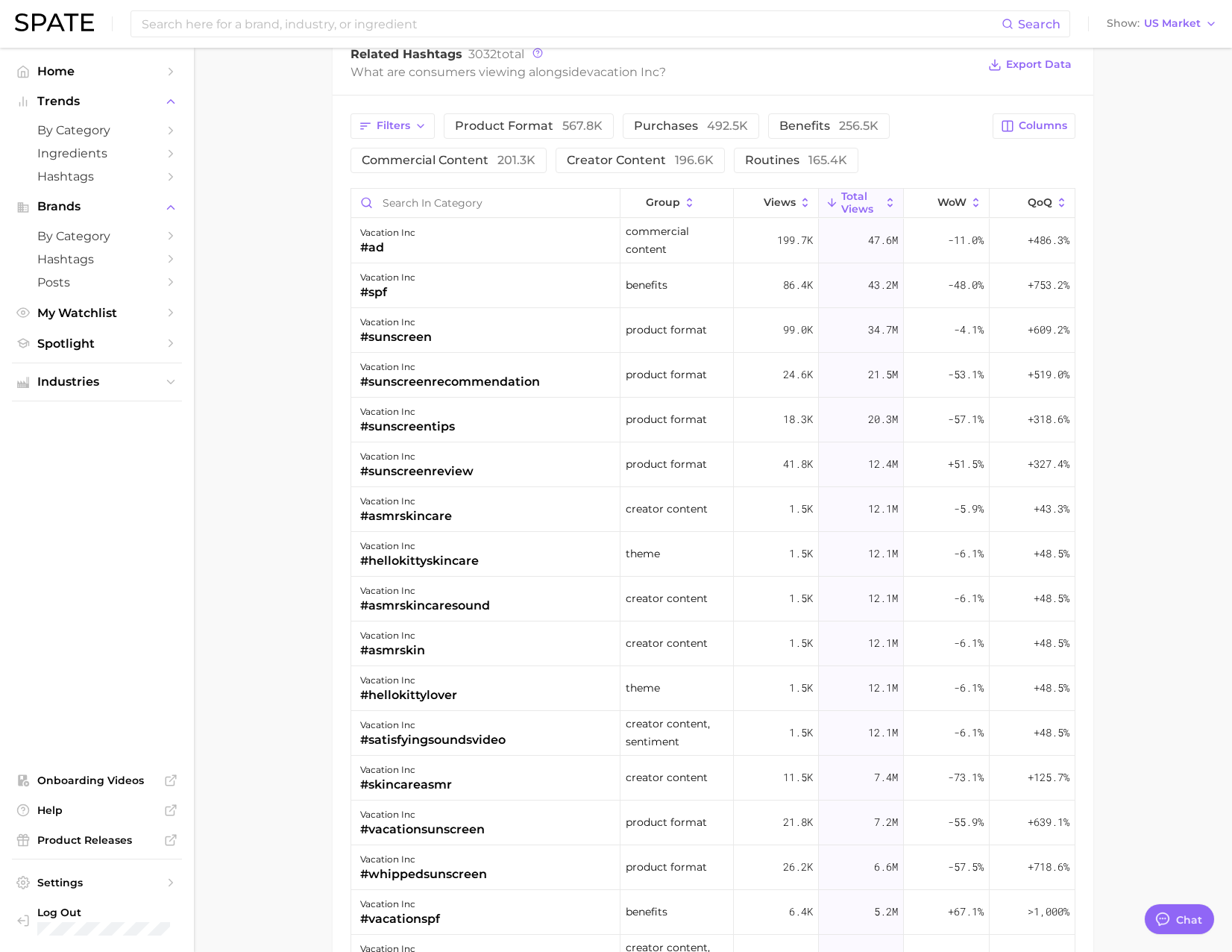
drag, startPoint x: 1168, startPoint y: 514, endPoint x: 1167, endPoint y: 554, distance: 40.0
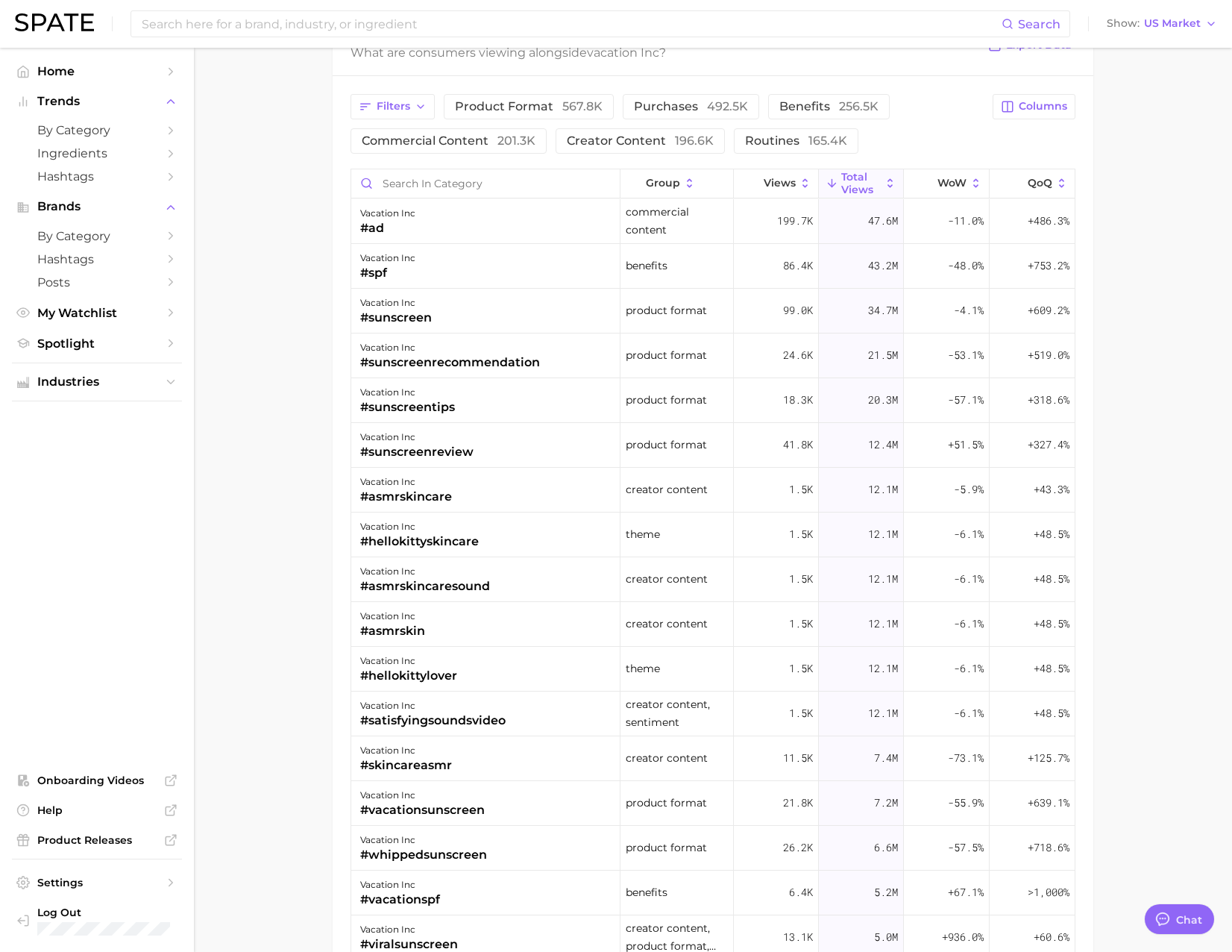
scroll to position [1129, 0]
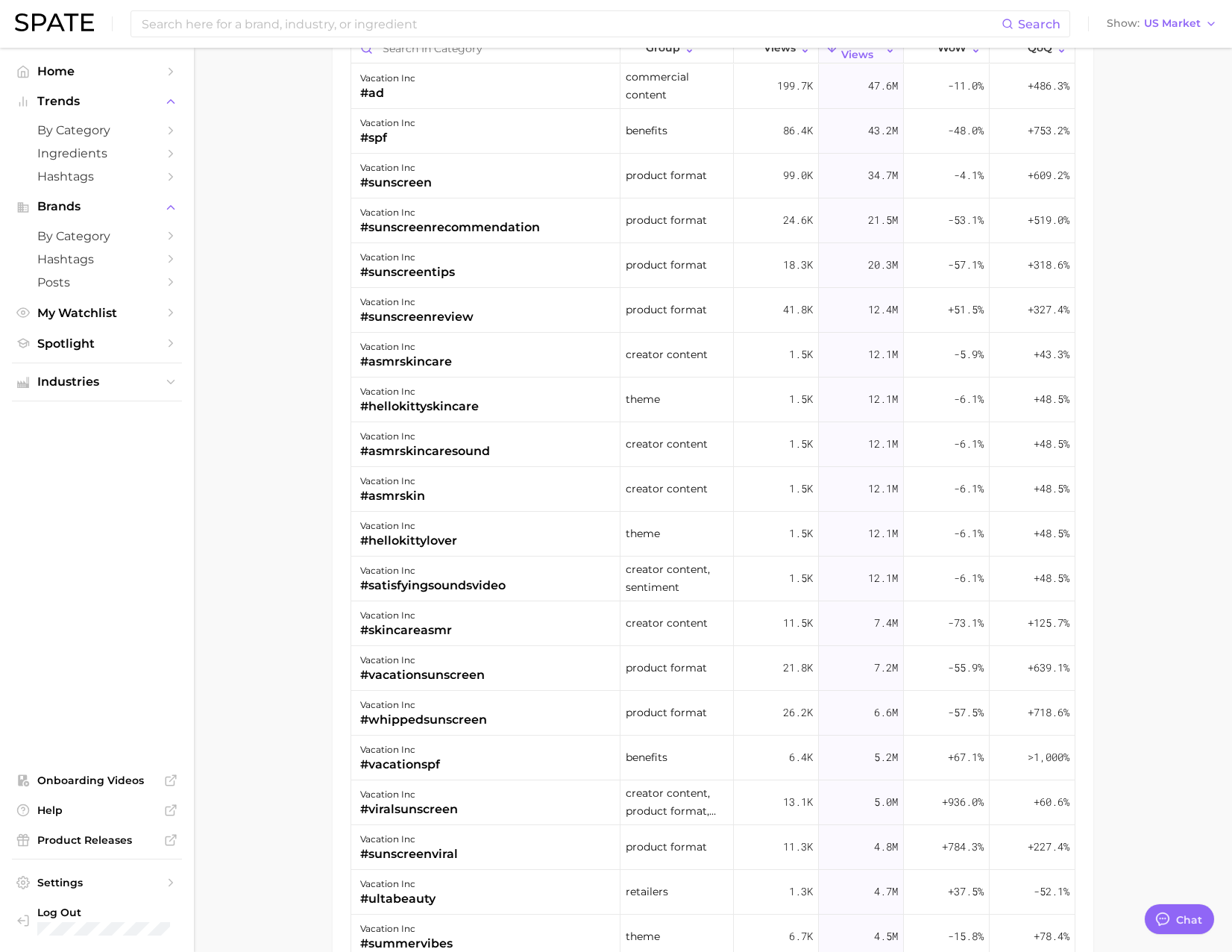
drag, startPoint x: 275, startPoint y: 487, endPoint x: 279, endPoint y: 518, distance: 31.3
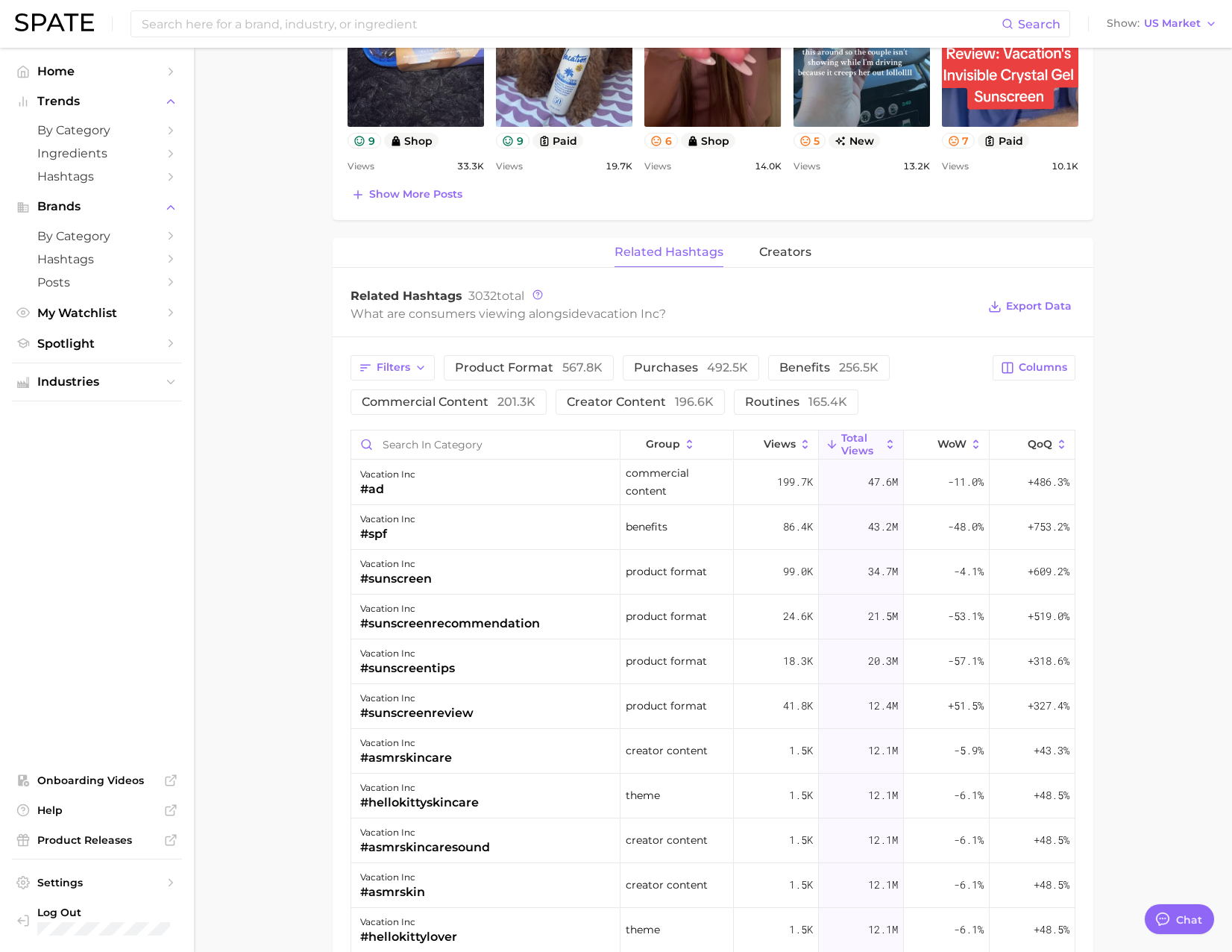
drag, startPoint x: 303, startPoint y: 469, endPoint x: 279, endPoint y: 376, distance: 96.0
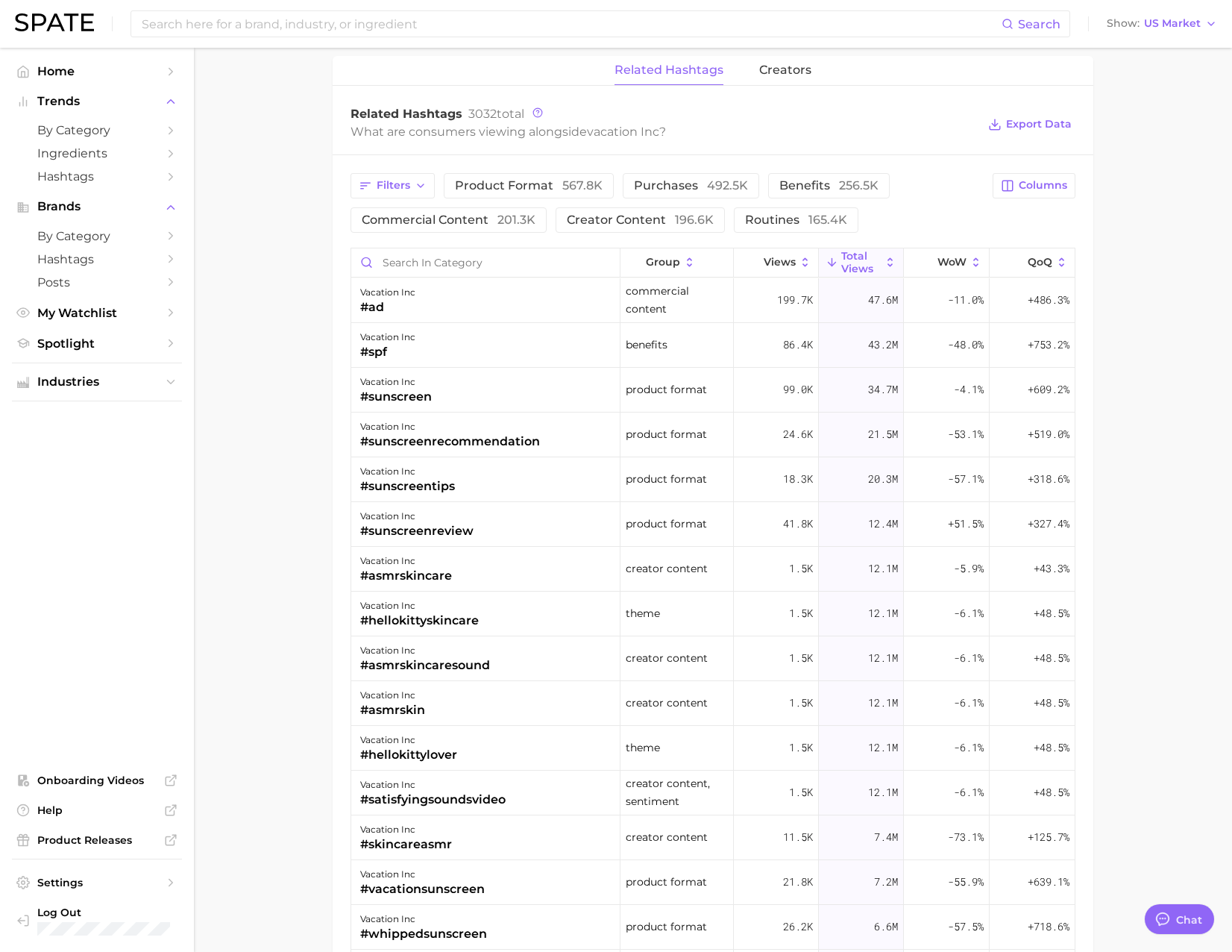
drag, startPoint x: 284, startPoint y: 420, endPoint x: 285, endPoint y: 431, distance: 11.0
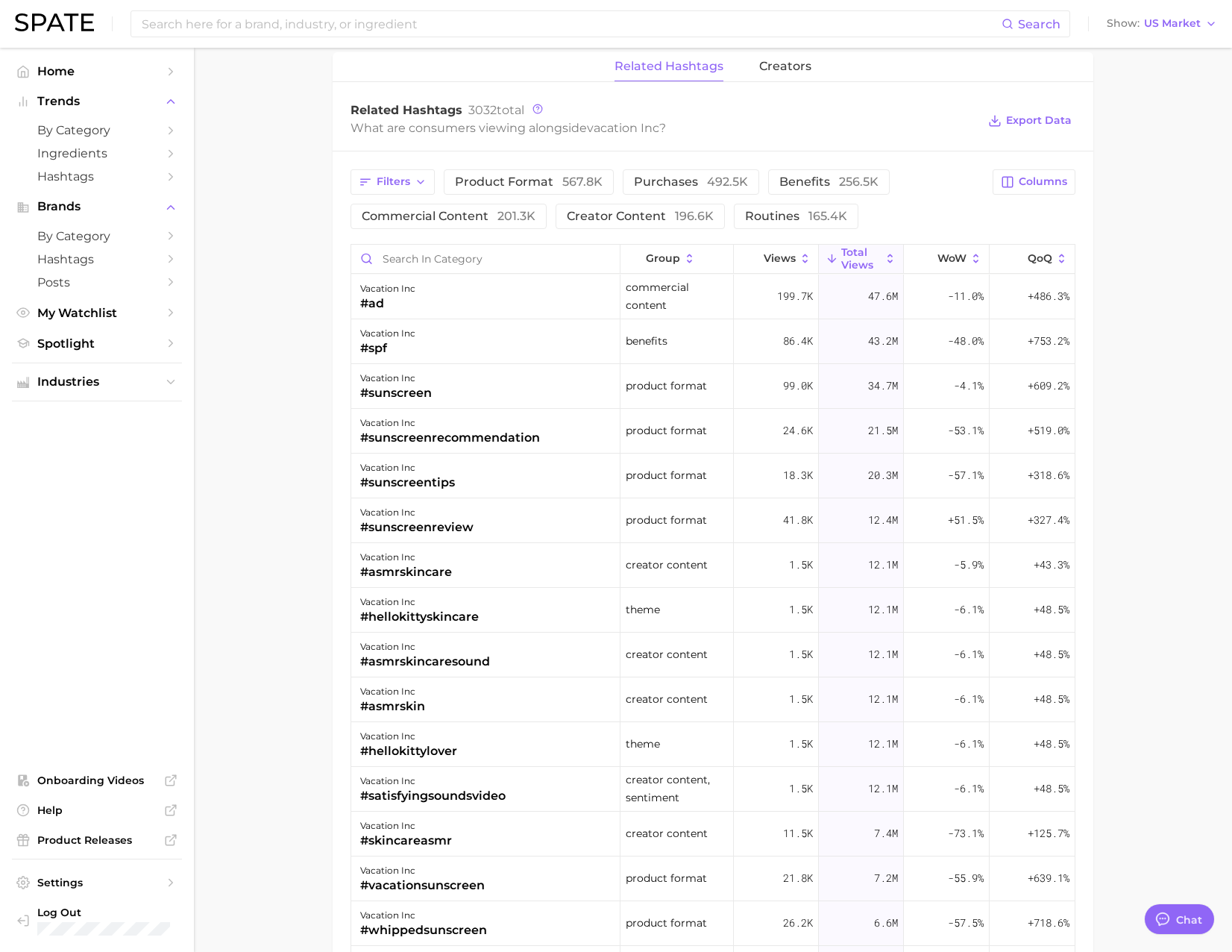
scroll to position [1068, 0]
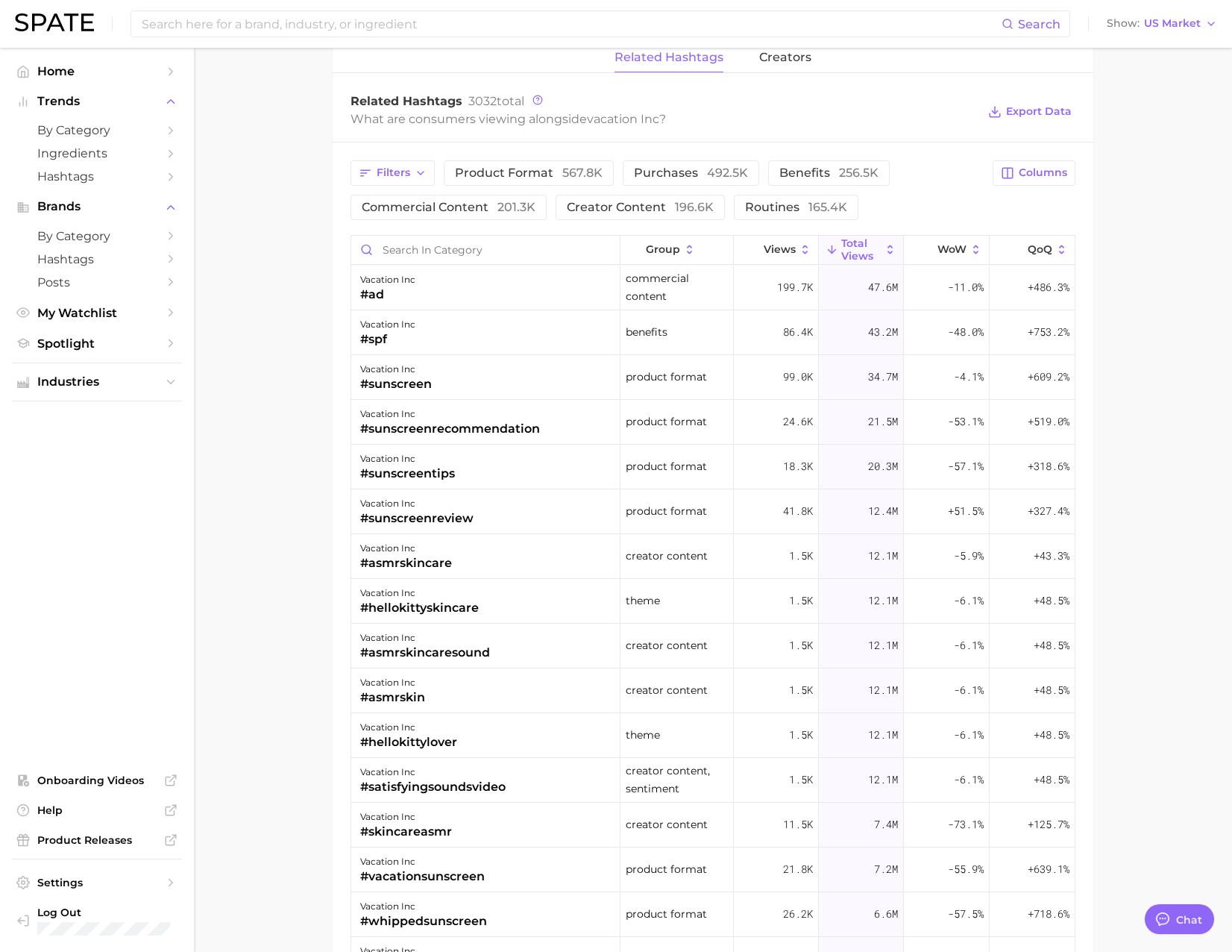
drag, startPoint x: 274, startPoint y: 579, endPoint x: 342, endPoint y: 561, distance: 70.3
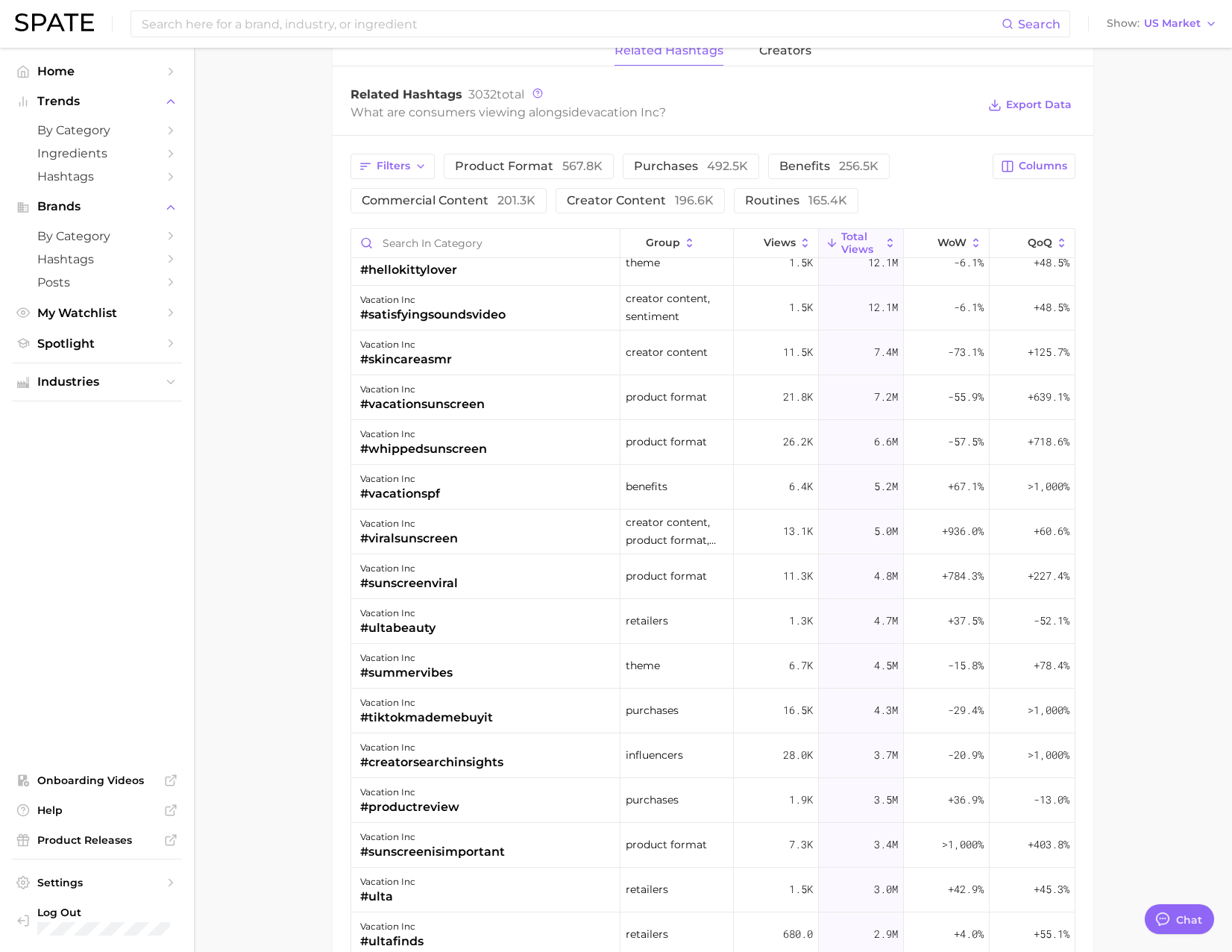
drag, startPoint x: 523, startPoint y: 555, endPoint x: 531, endPoint y: 590, distance: 35.9
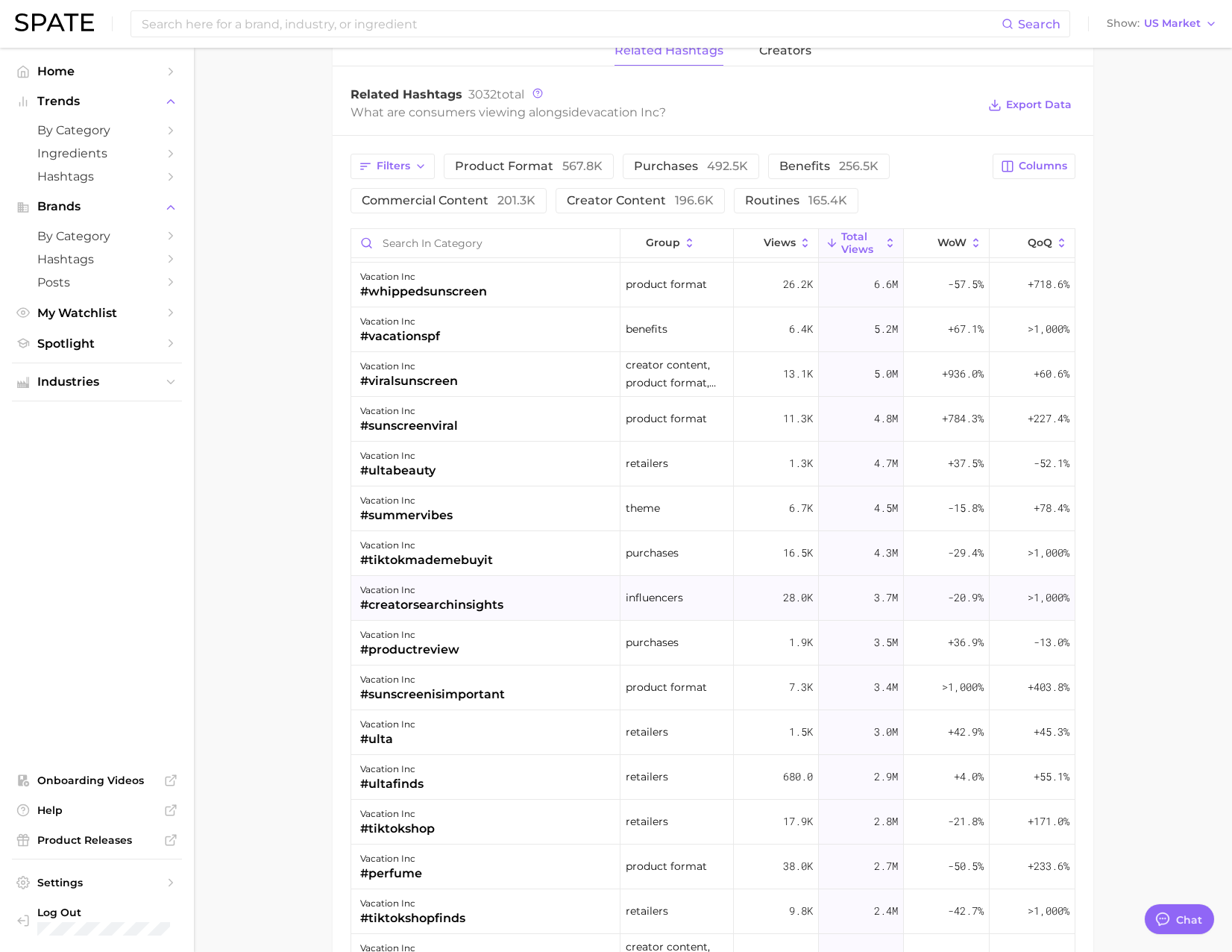
drag, startPoint x: 570, startPoint y: 560, endPoint x: 571, endPoint y: 589, distance: 29.0
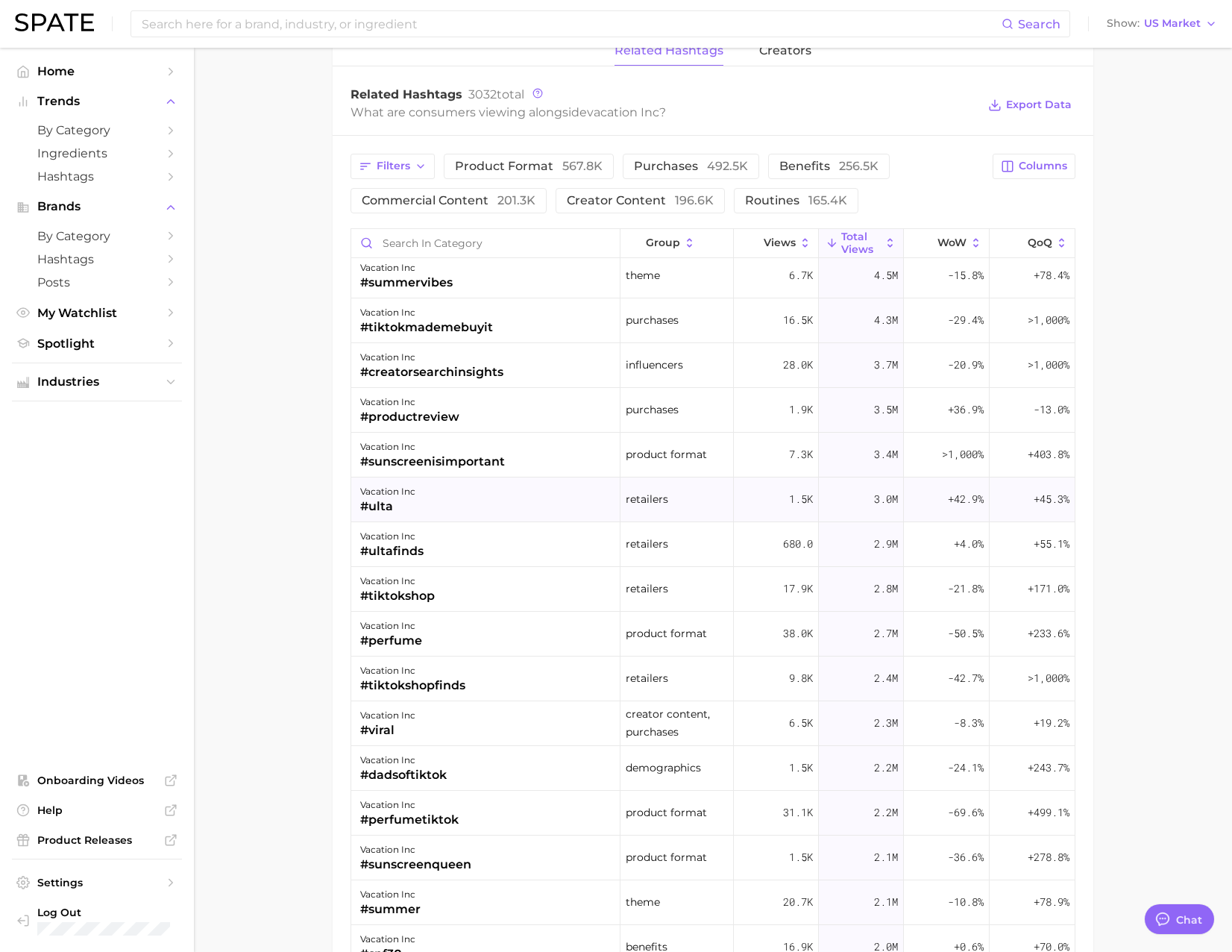
drag, startPoint x: 575, startPoint y: 590, endPoint x: 575, endPoint y: 633, distance: 43.0
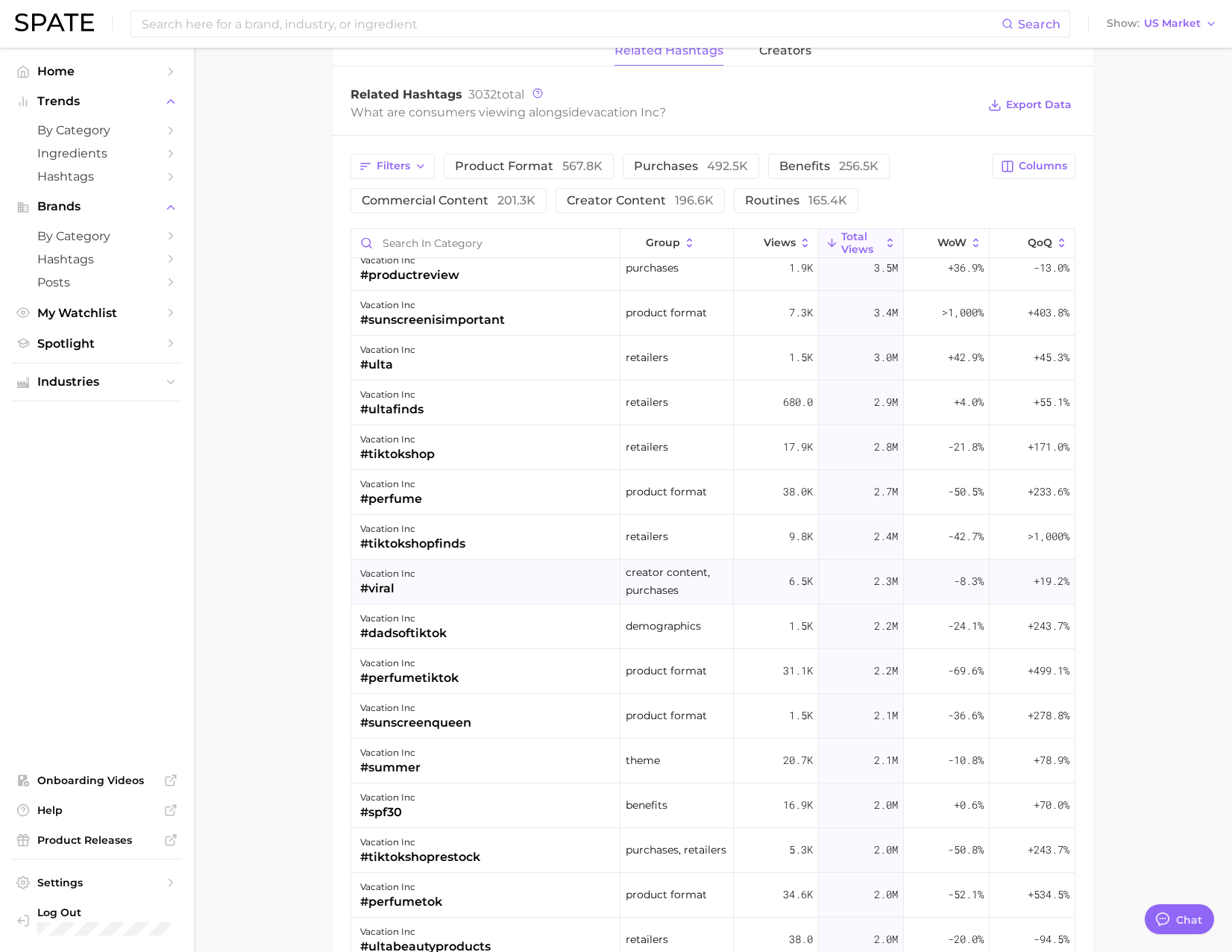
drag, startPoint x: 575, startPoint y: 633, endPoint x: 576, endPoint y: 669, distance: 36.0
